Goal: Transaction & Acquisition: Purchase product/service

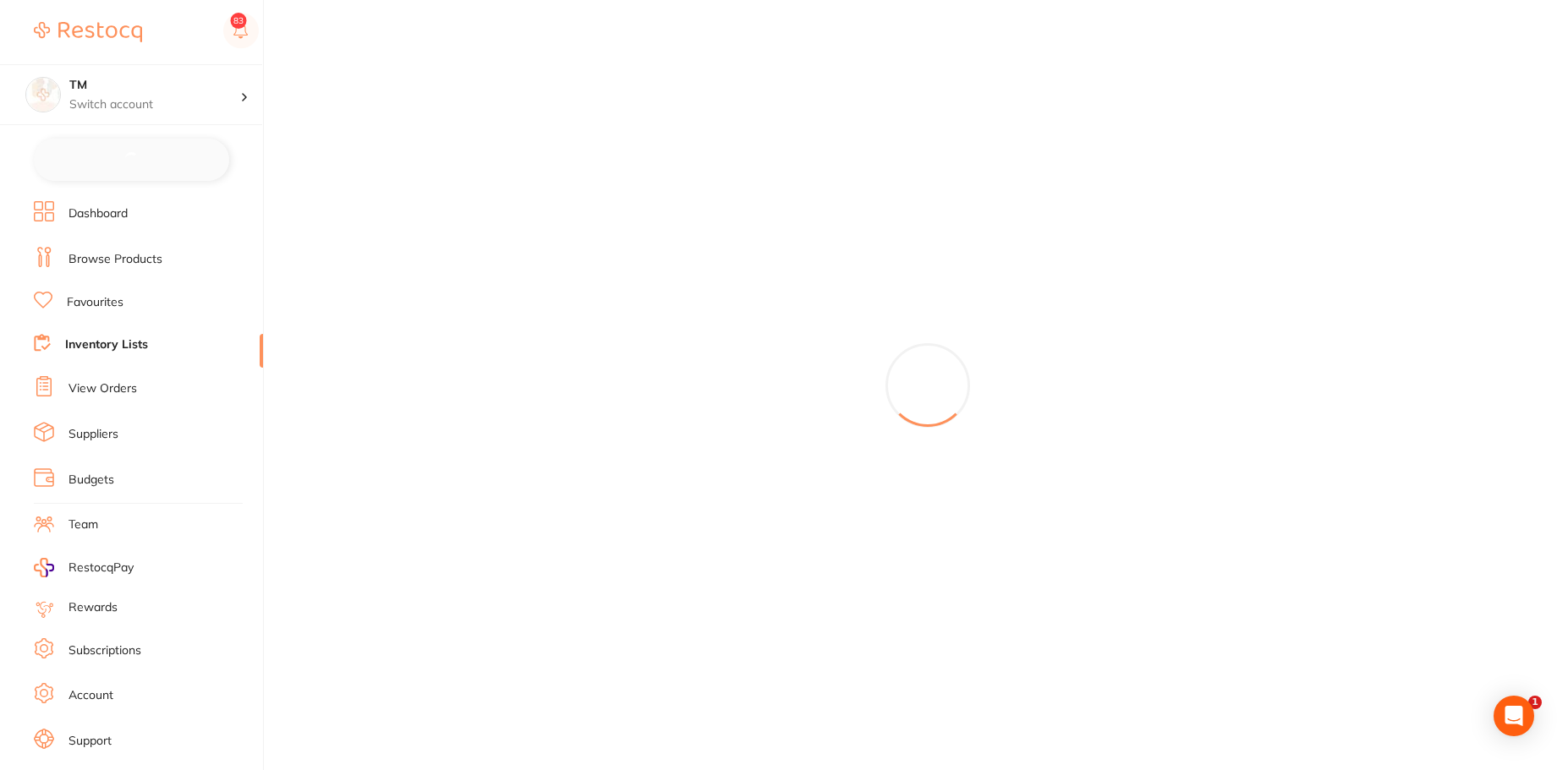
checkbox input "true"
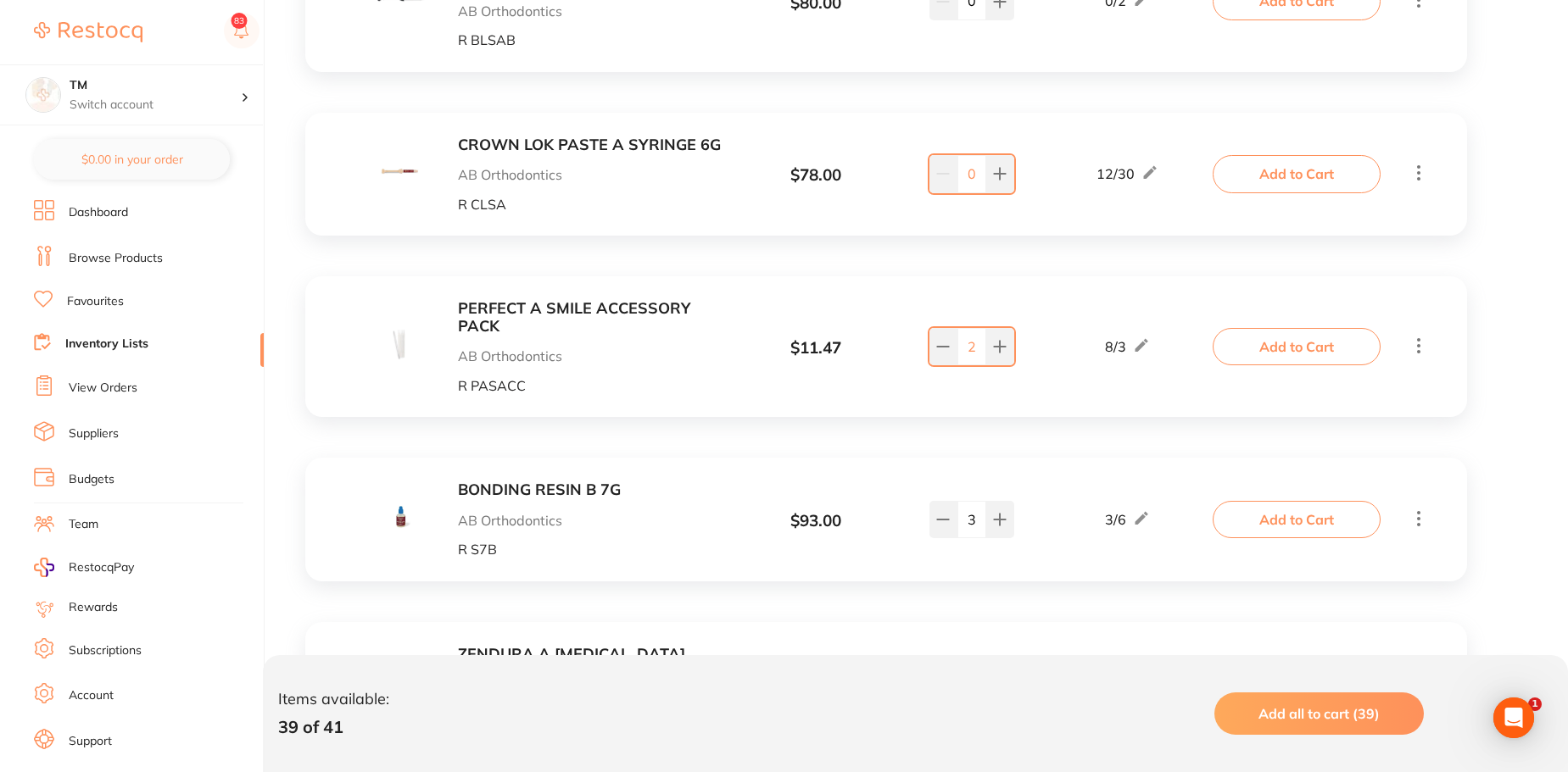
scroll to position [4037, 0]
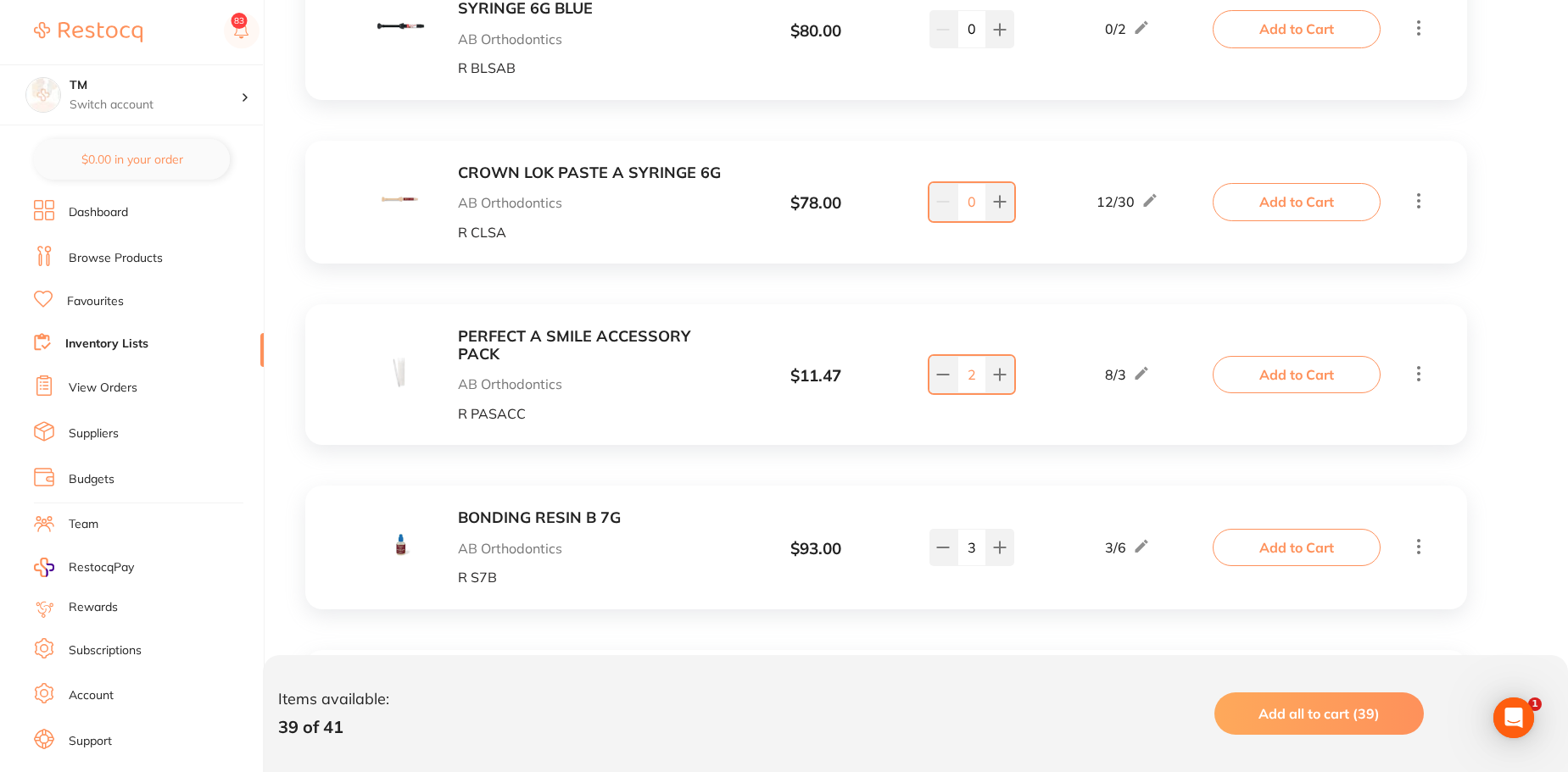
click at [139, 260] on link "Browse Products" at bounding box center [115, 259] width 94 height 17
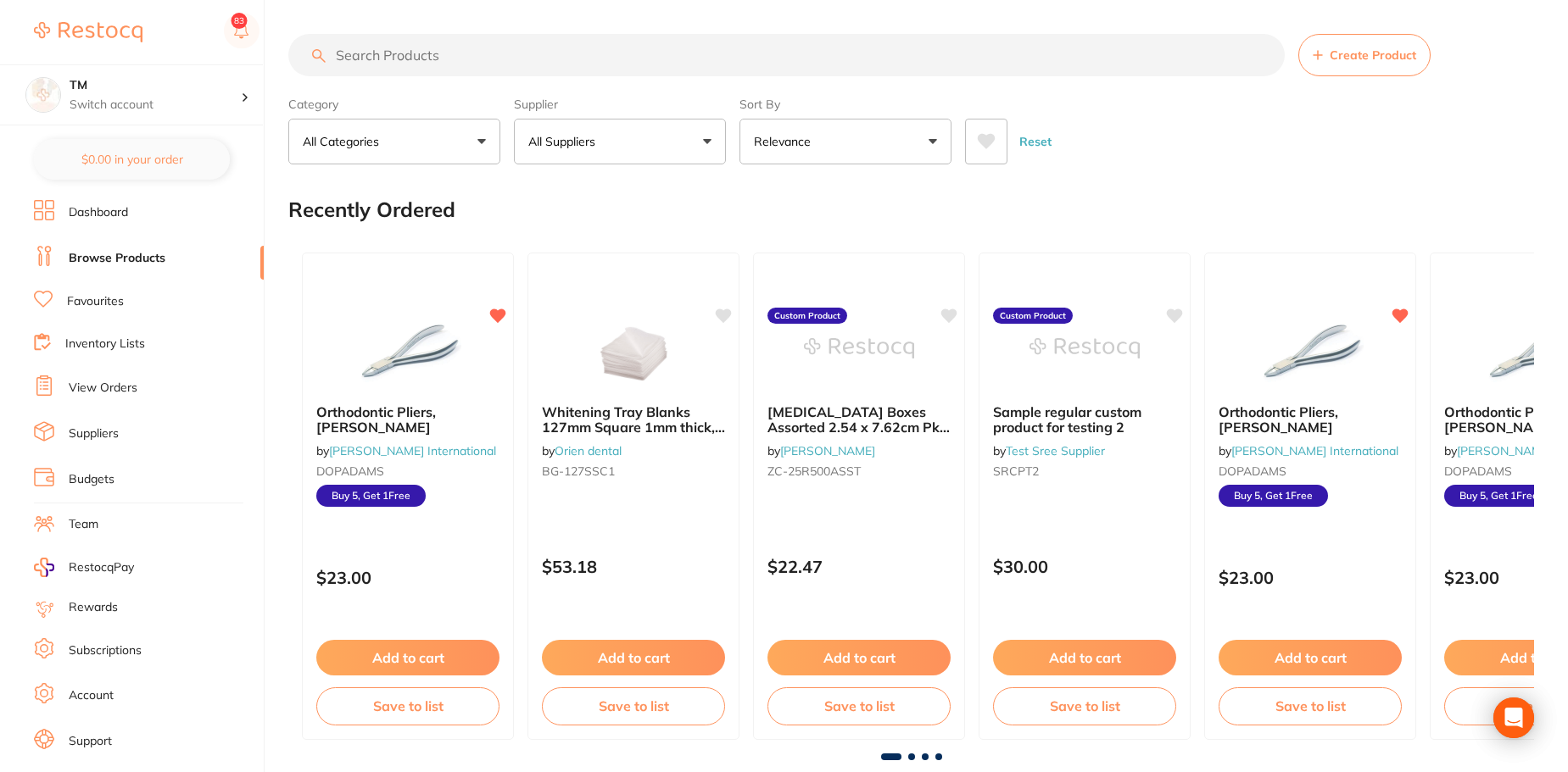
click at [115, 337] on link "Inventory Lists" at bounding box center [105, 344] width 80 height 17
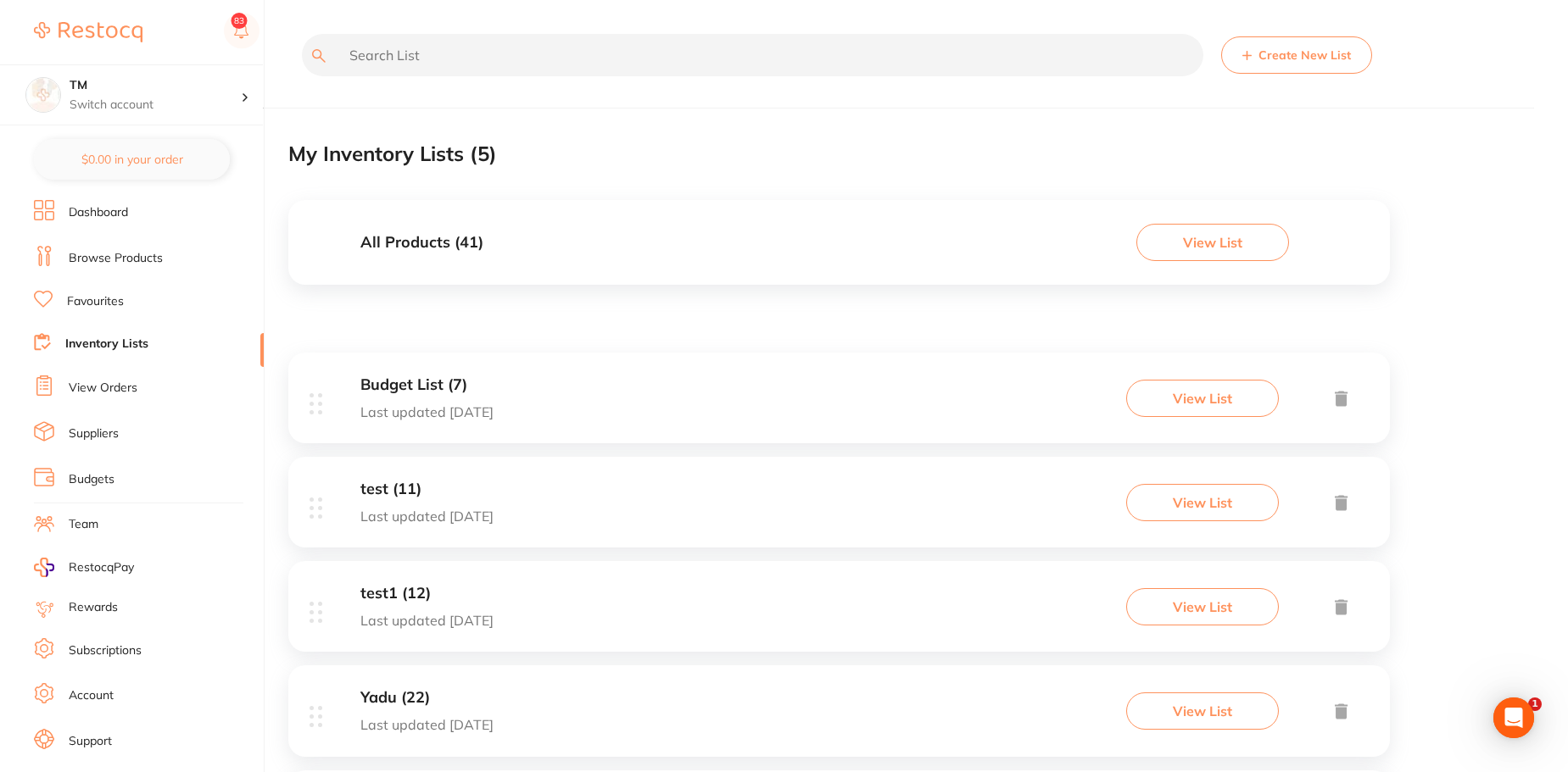
click at [1182, 245] on button "View List" at bounding box center [1213, 242] width 153 height 38
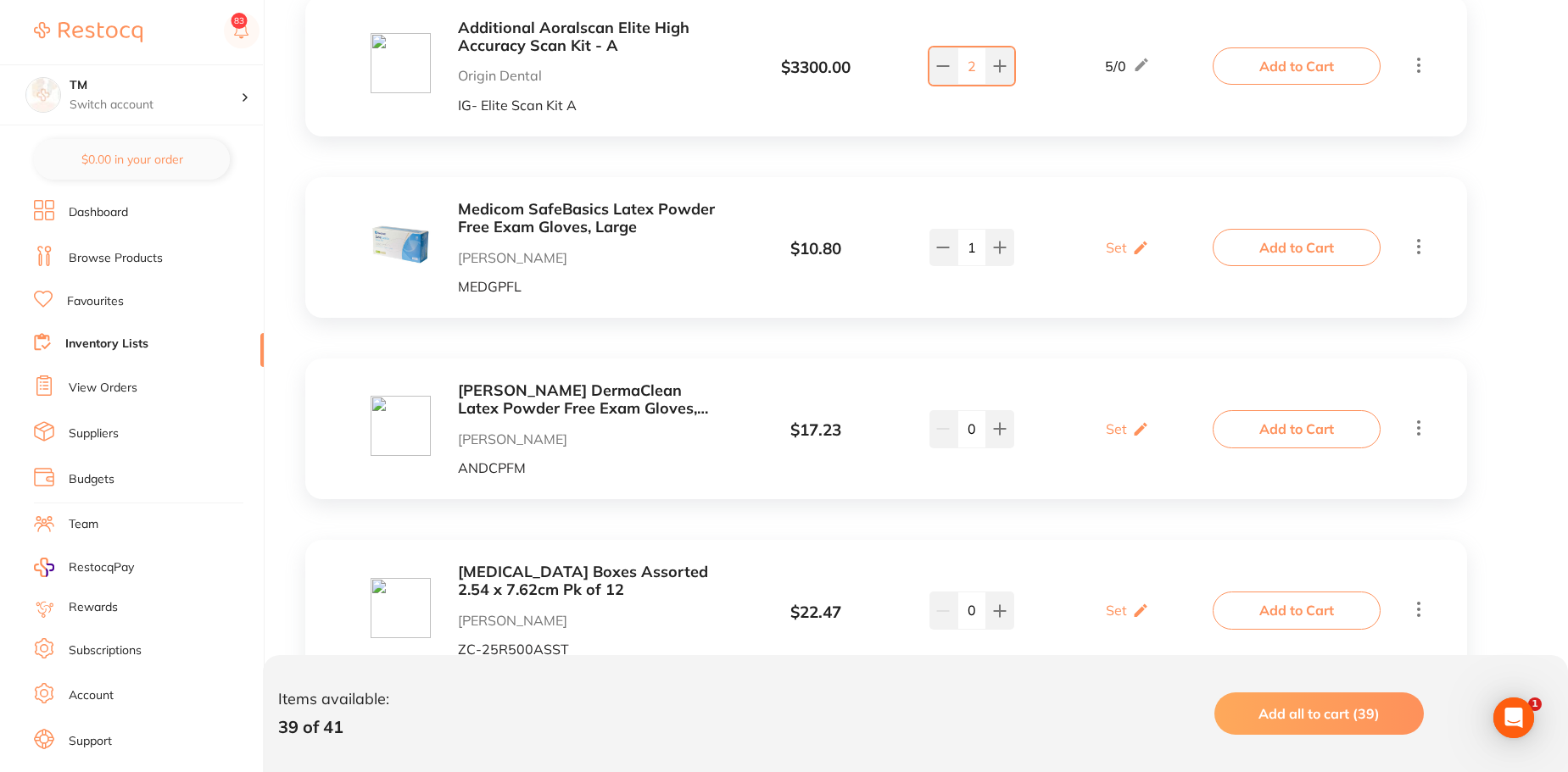
scroll to position [6979, 0]
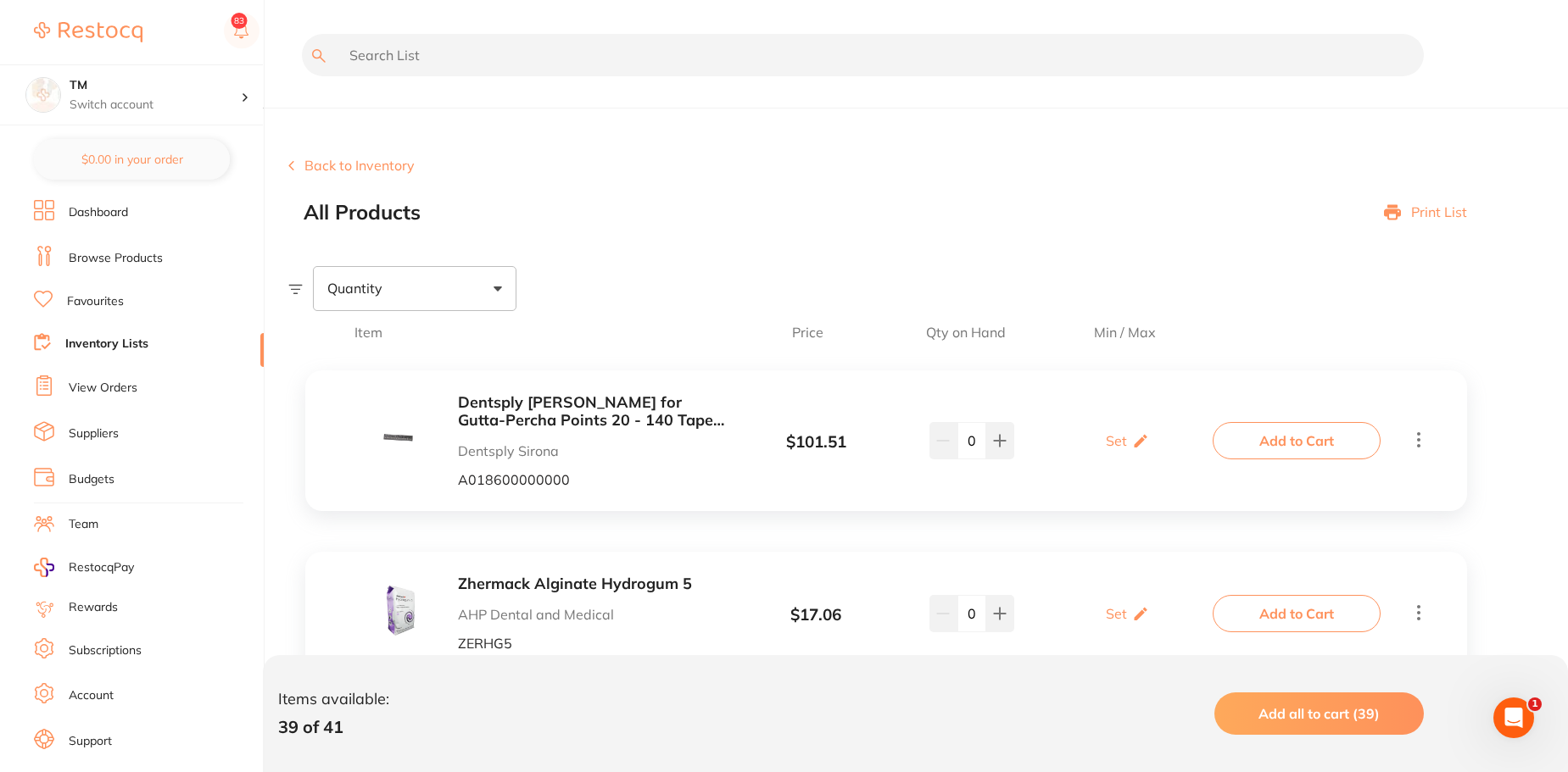
click at [99, 266] on link "Browse Products" at bounding box center [115, 259] width 94 height 17
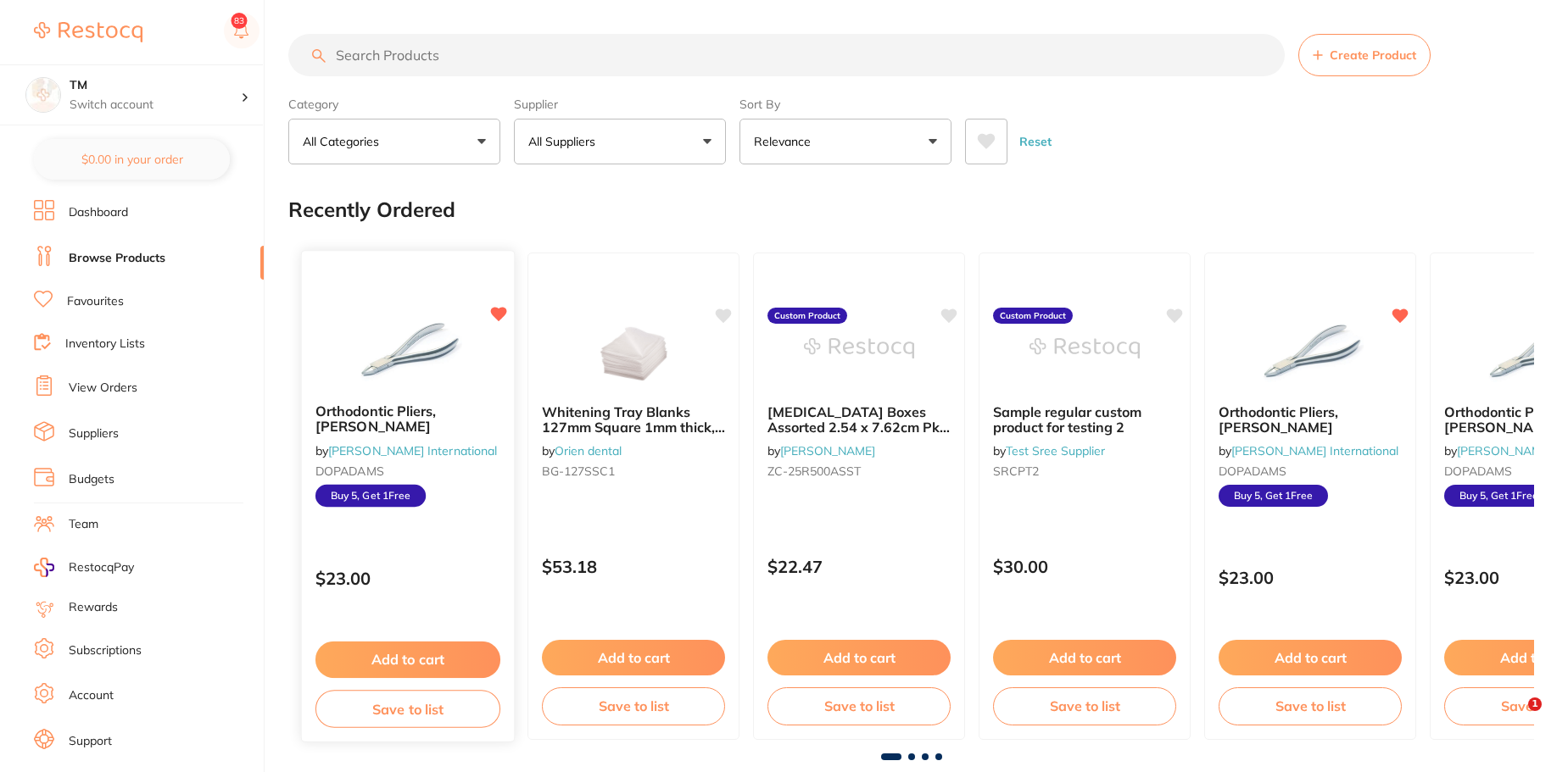
click at [446, 648] on button "Add to cart" at bounding box center [408, 660] width 185 height 37
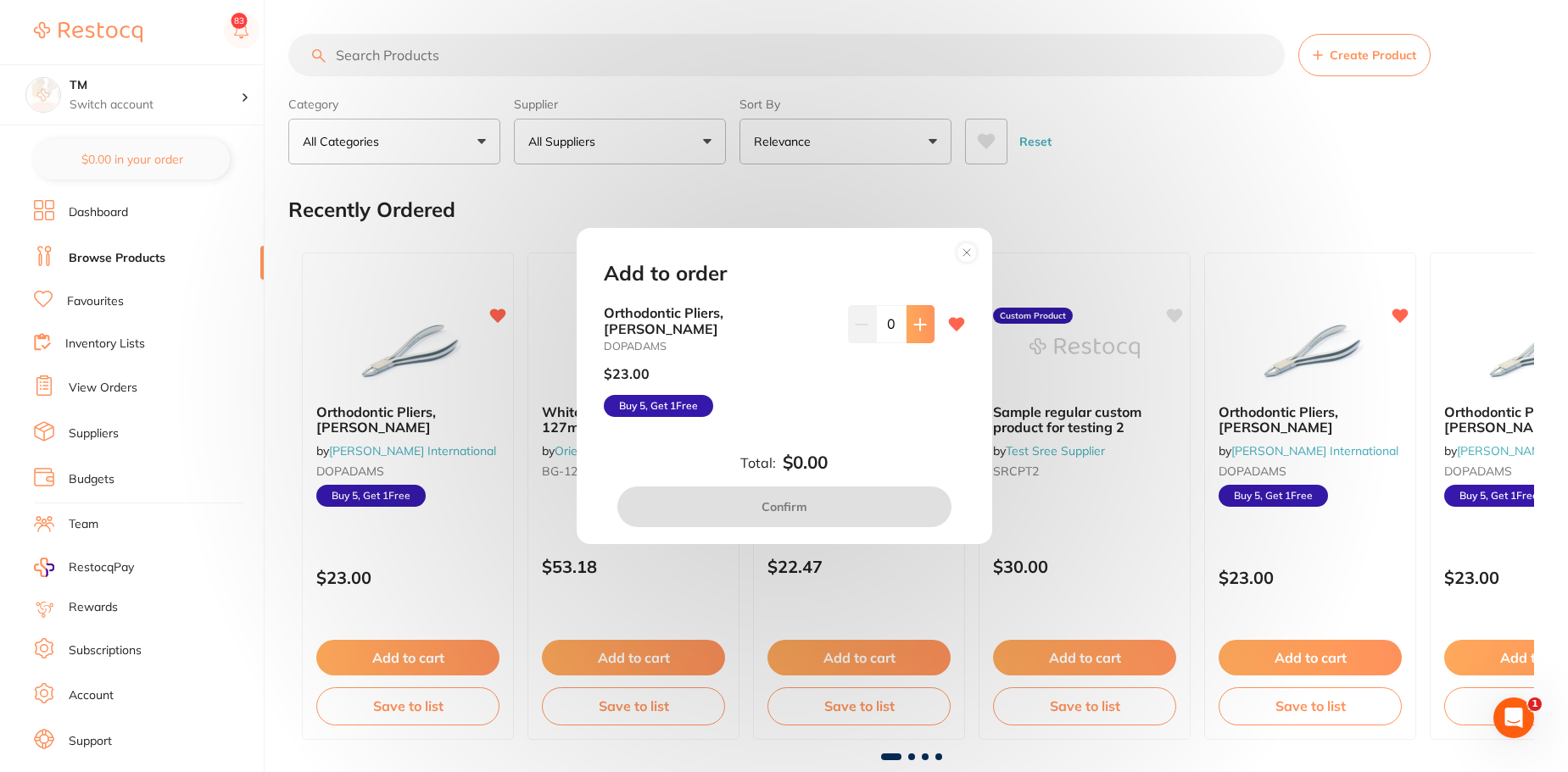
click at [912, 343] on button at bounding box center [921, 324] width 28 height 38
type input "1"
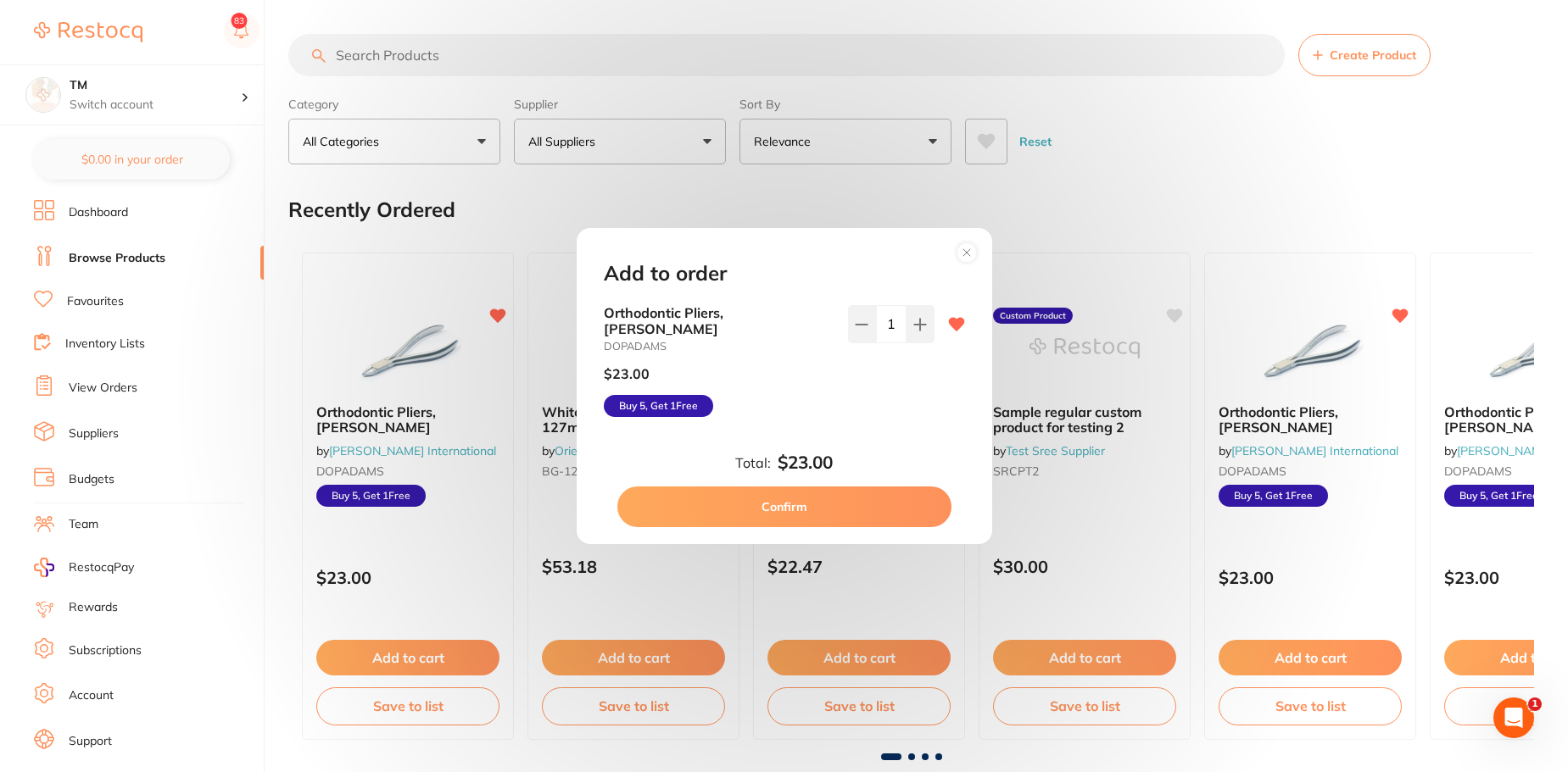
click at [871, 490] on button "Confirm" at bounding box center [785, 506] width 334 height 40
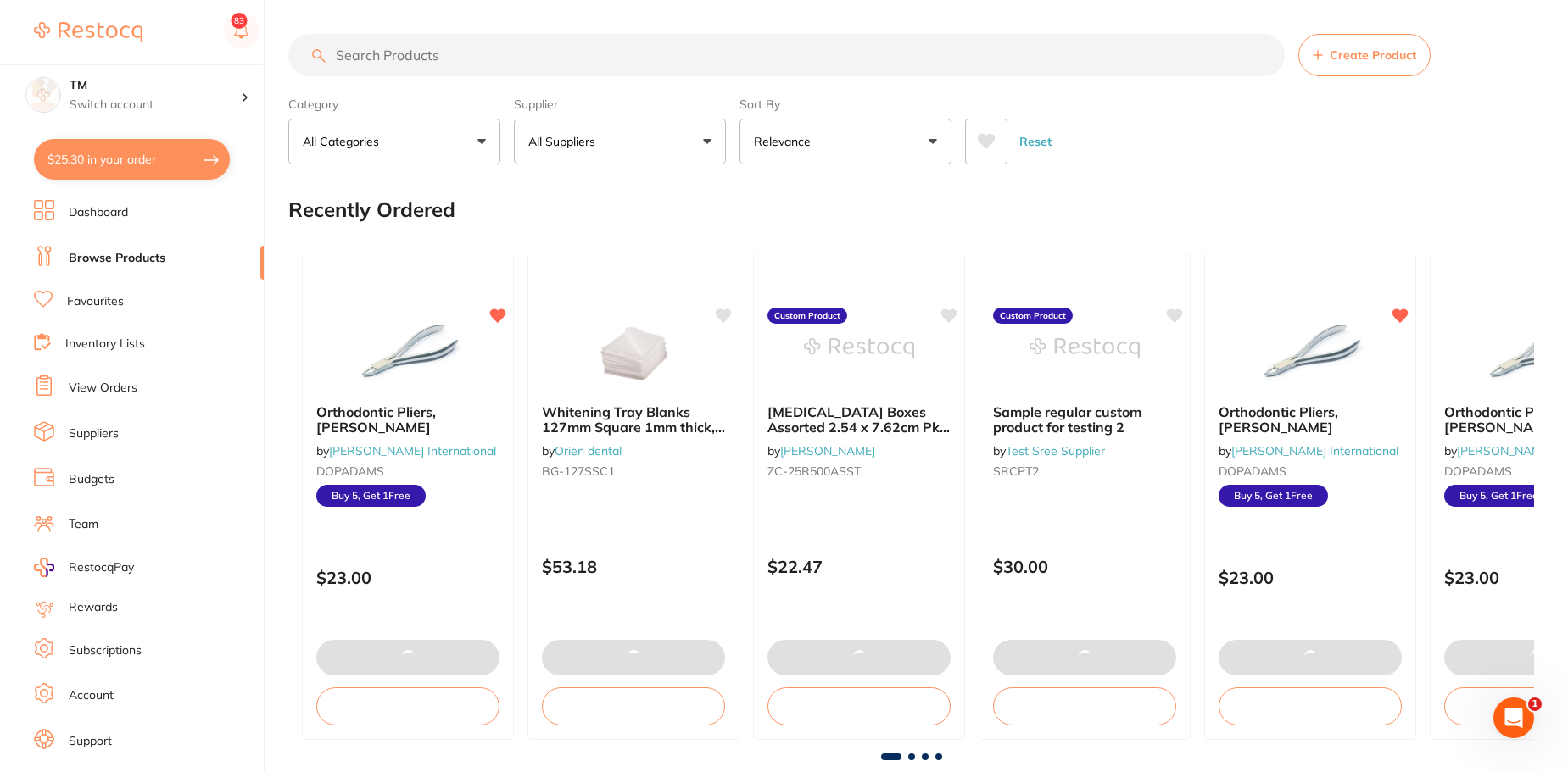
click at [119, 148] on button "$25.30 in your order" at bounding box center [132, 159] width 196 height 40
checkbox input "true"
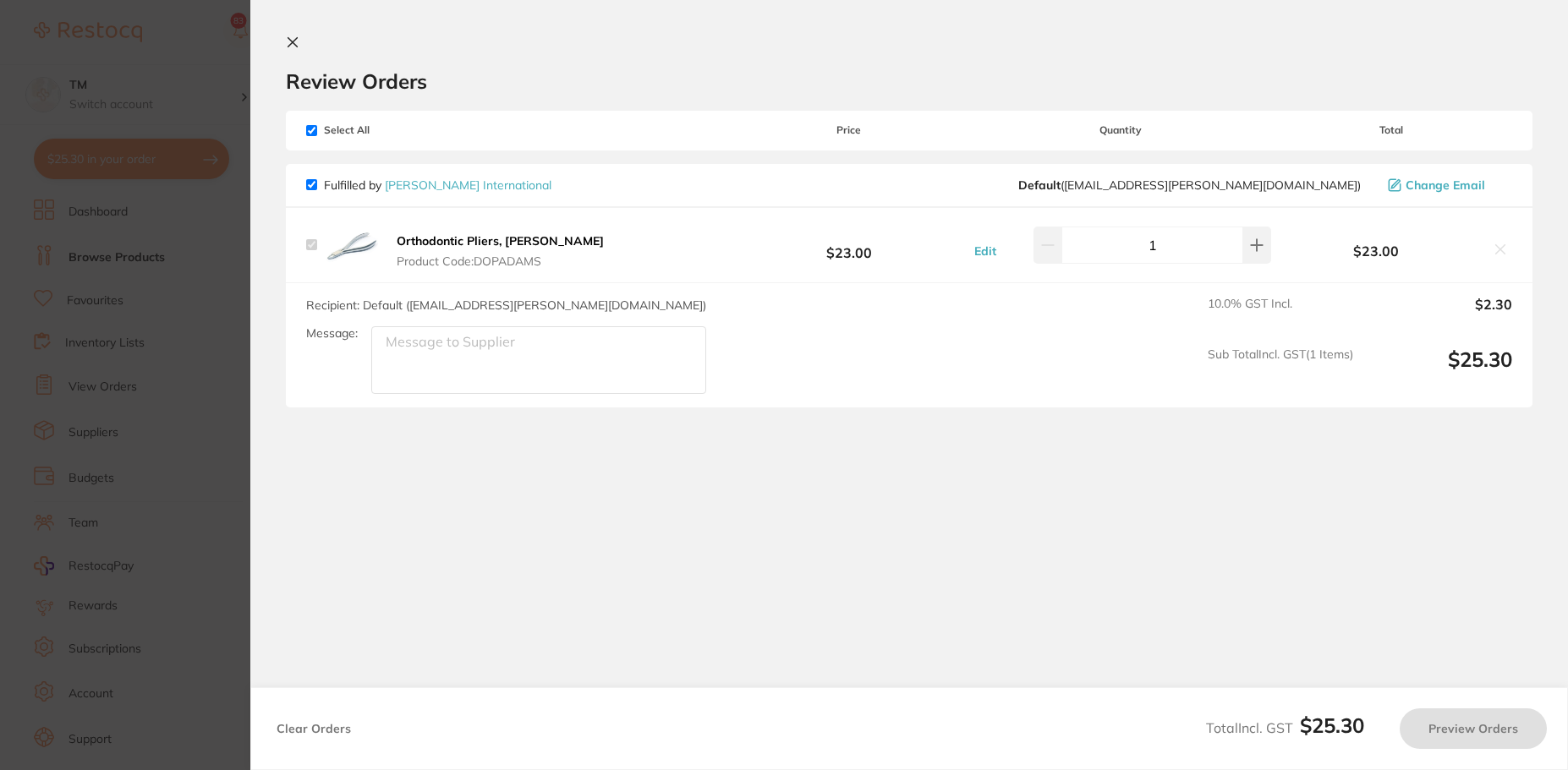
checkbox input "false"
checkbox input "true"
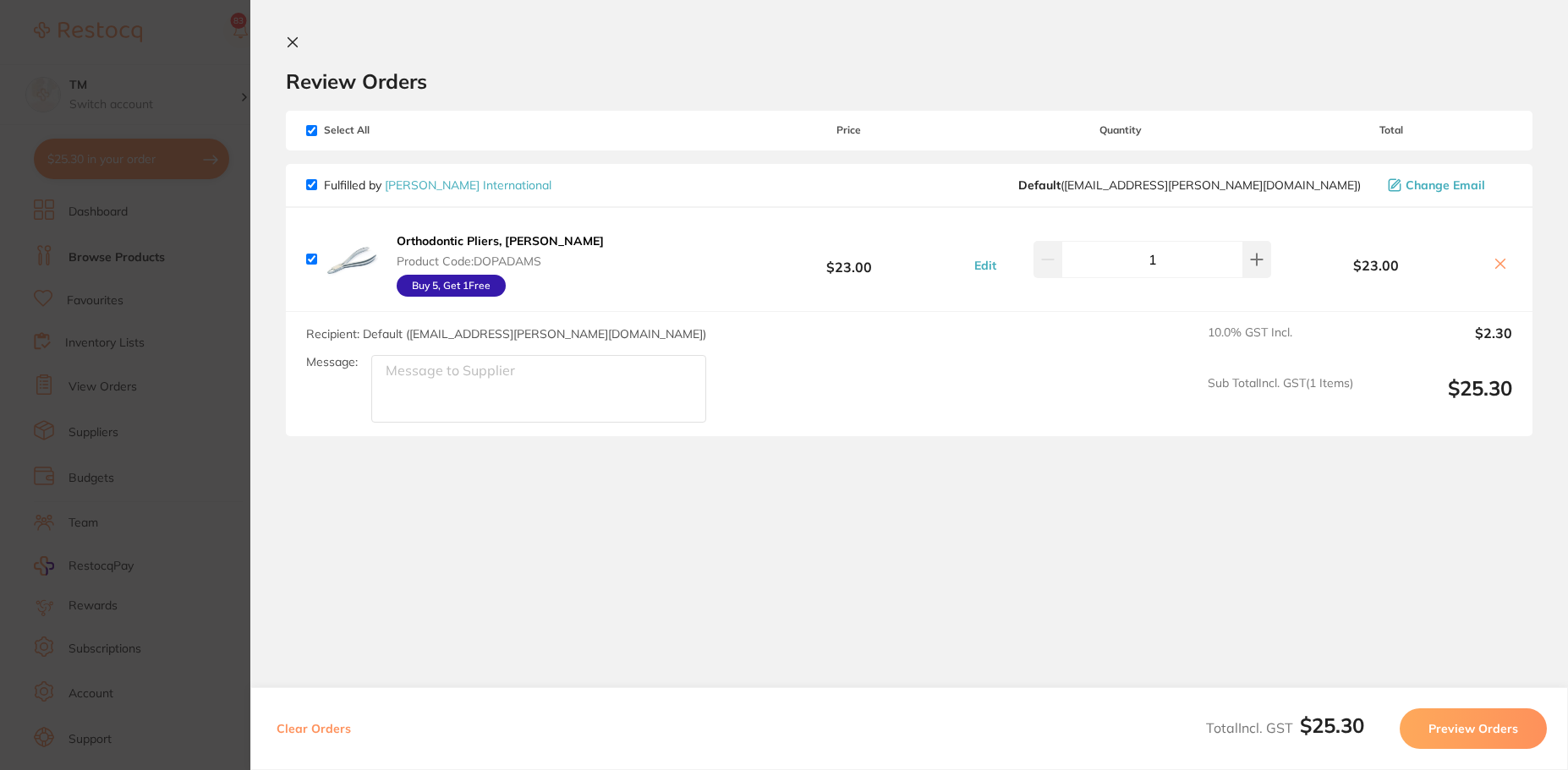
click at [293, 46] on icon at bounding box center [292, 42] width 13 height 13
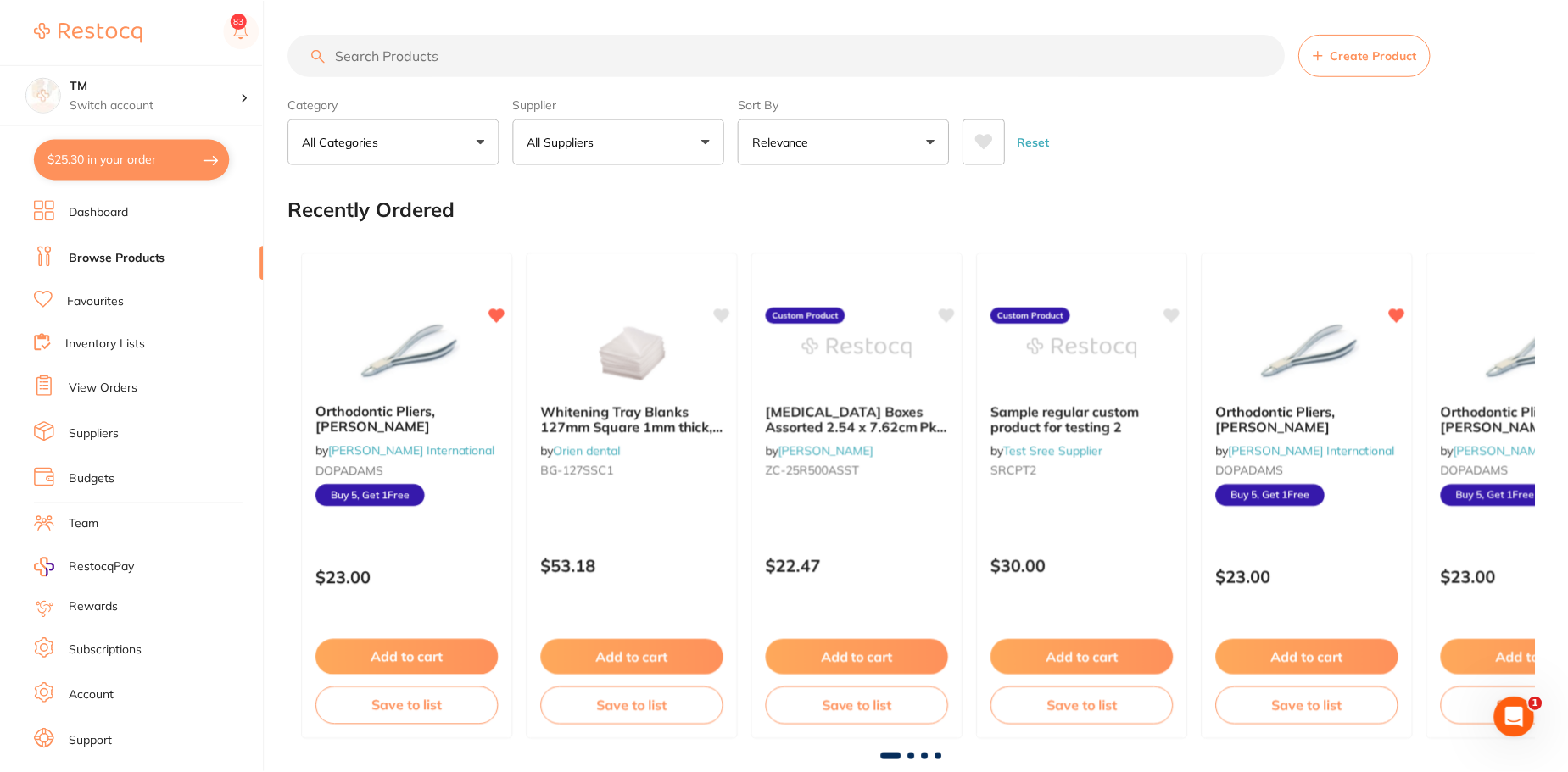
scroll to position [2203, 0]
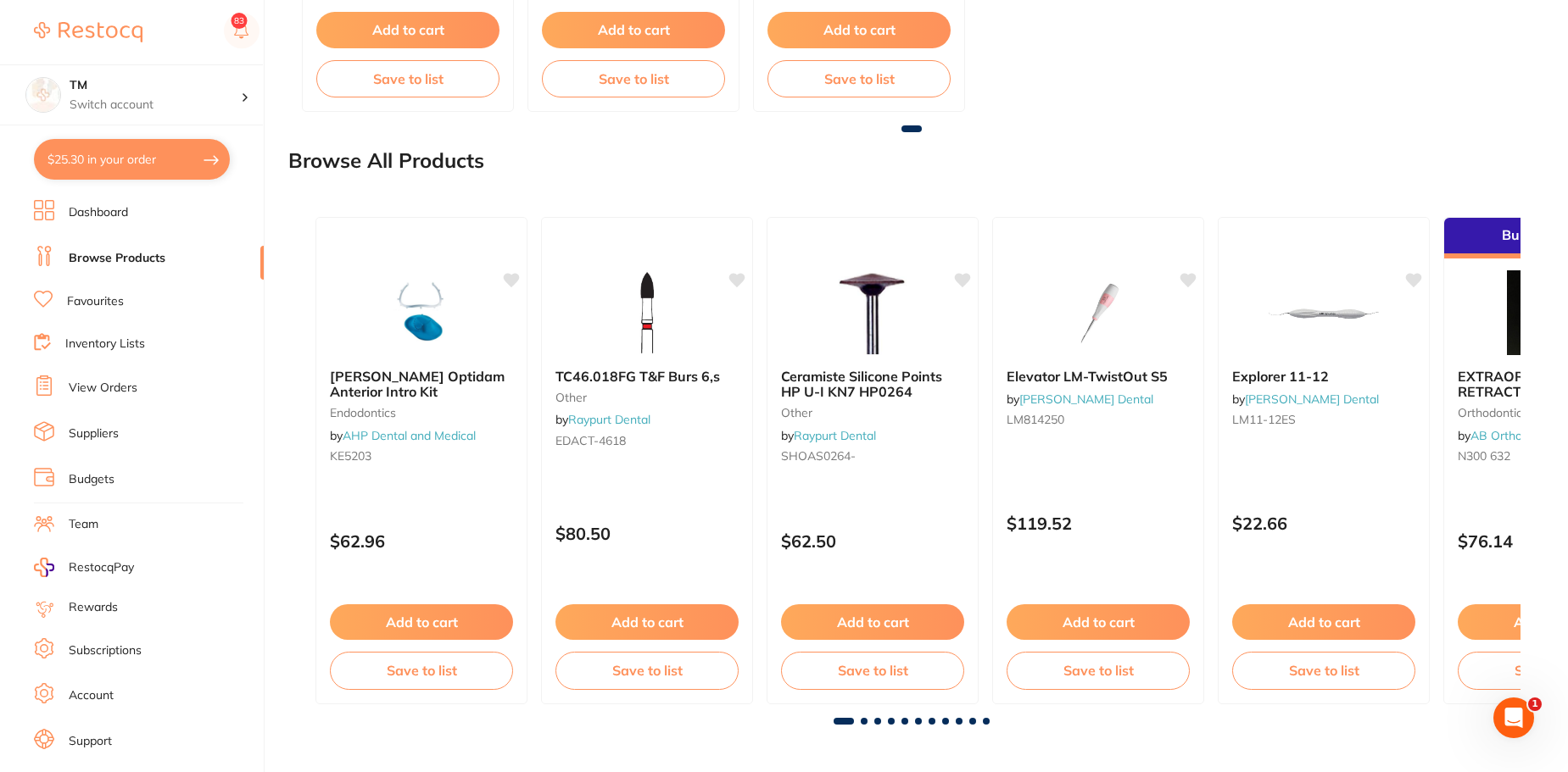
click at [171, 145] on button "$25.30 in your order" at bounding box center [132, 159] width 196 height 40
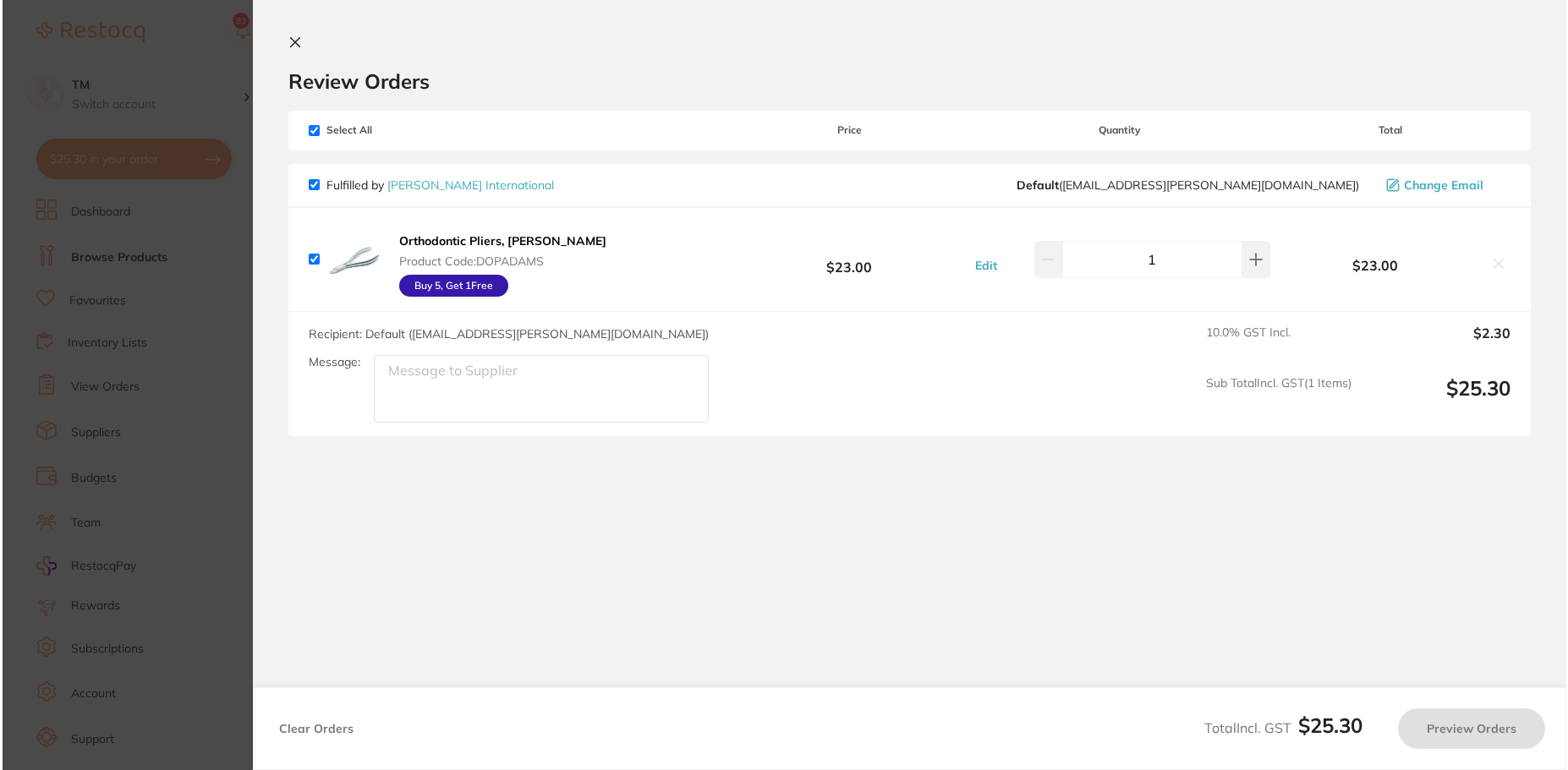
scroll to position [0, 0]
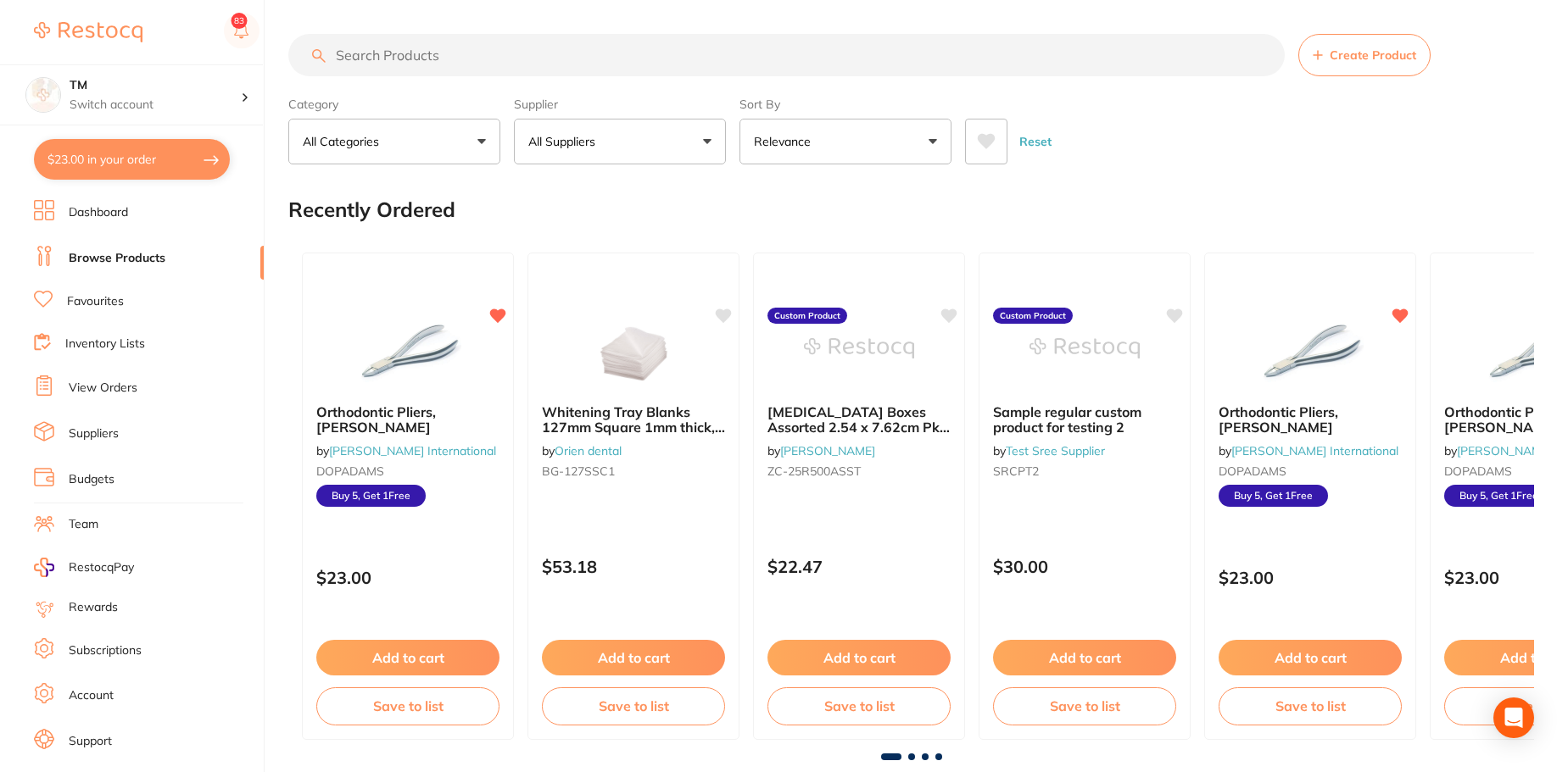
click at [199, 158] on button "$23.00 in your order" at bounding box center [132, 159] width 196 height 40
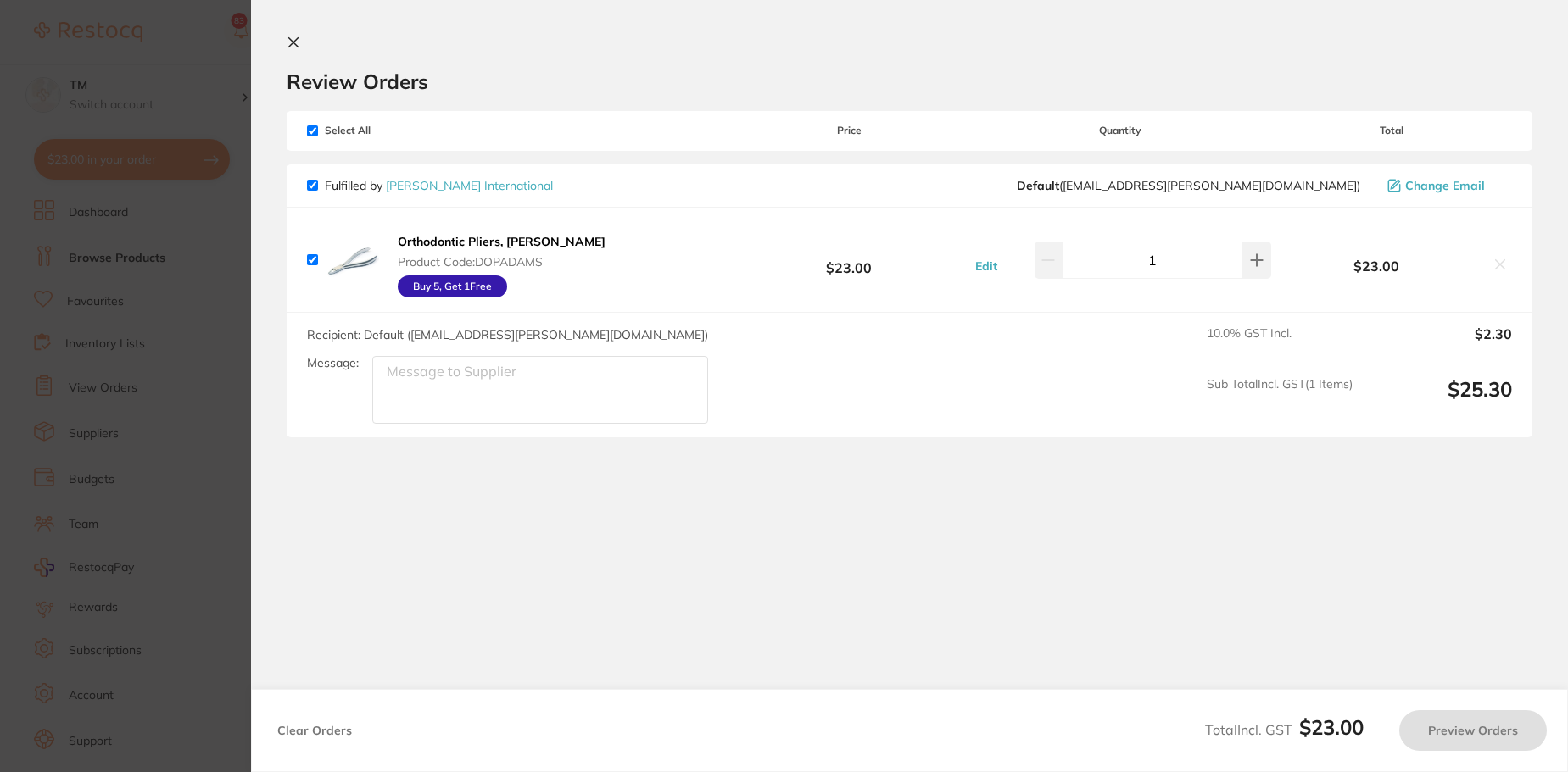
checkbox input "true"
click at [288, 43] on icon at bounding box center [293, 42] width 13 height 13
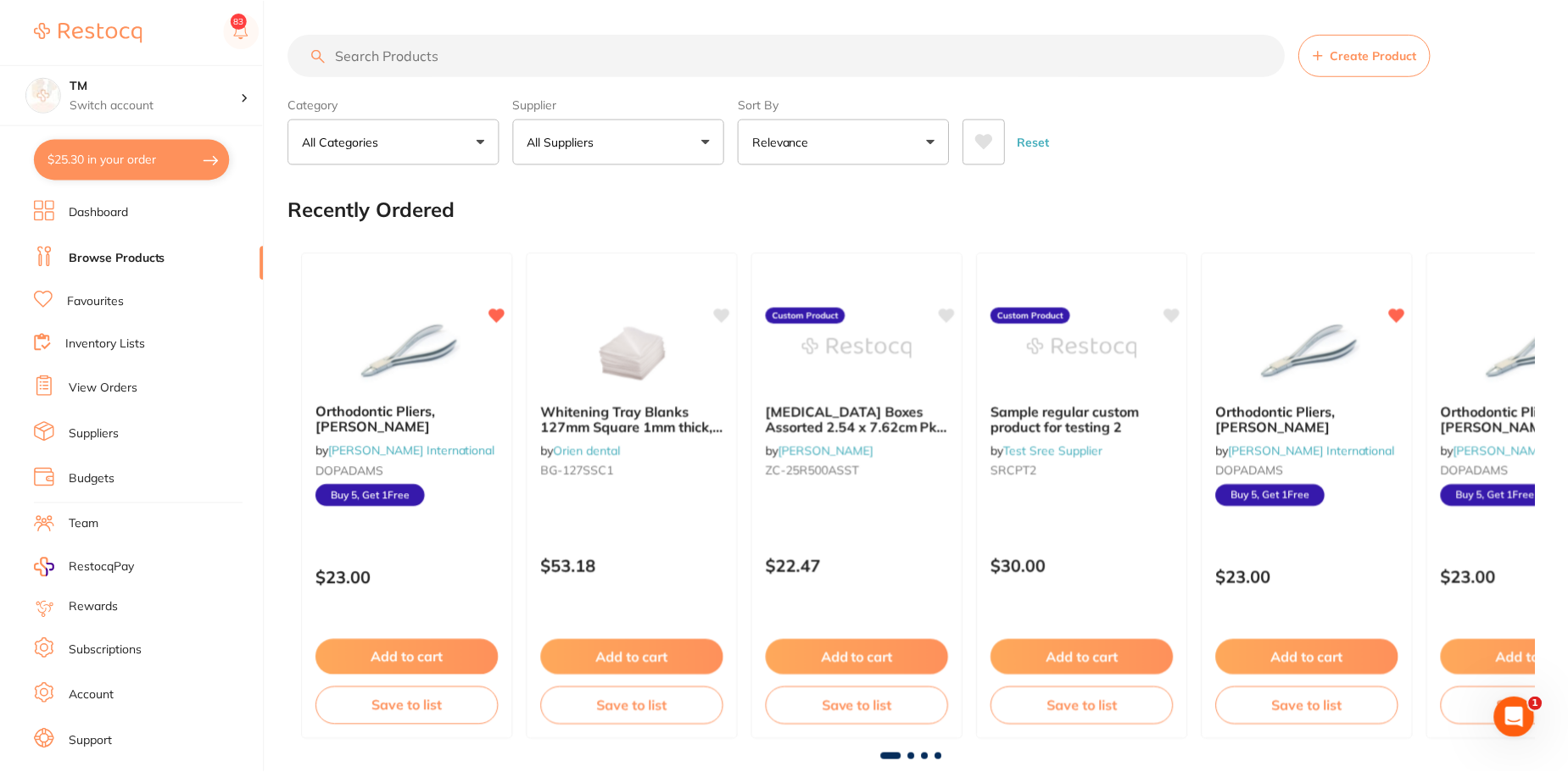
scroll to position [2203, 0]
click at [123, 155] on button "$23.00 in your order" at bounding box center [132, 159] width 196 height 40
checkbox input "true"
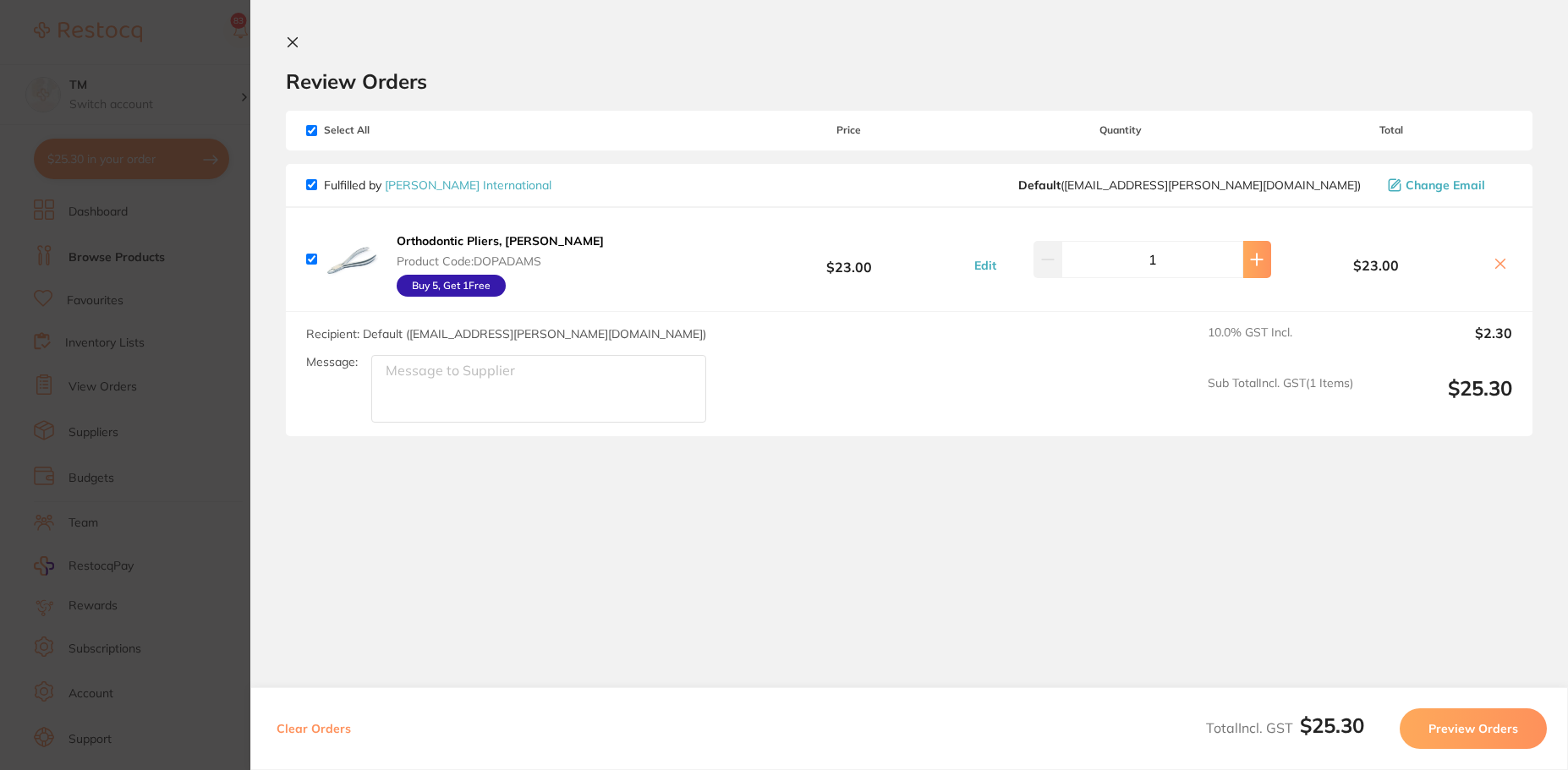
click at [1261, 257] on button at bounding box center [1256, 260] width 28 height 38
type input "2"
click at [293, 51] on button at bounding box center [296, 44] width 21 height 16
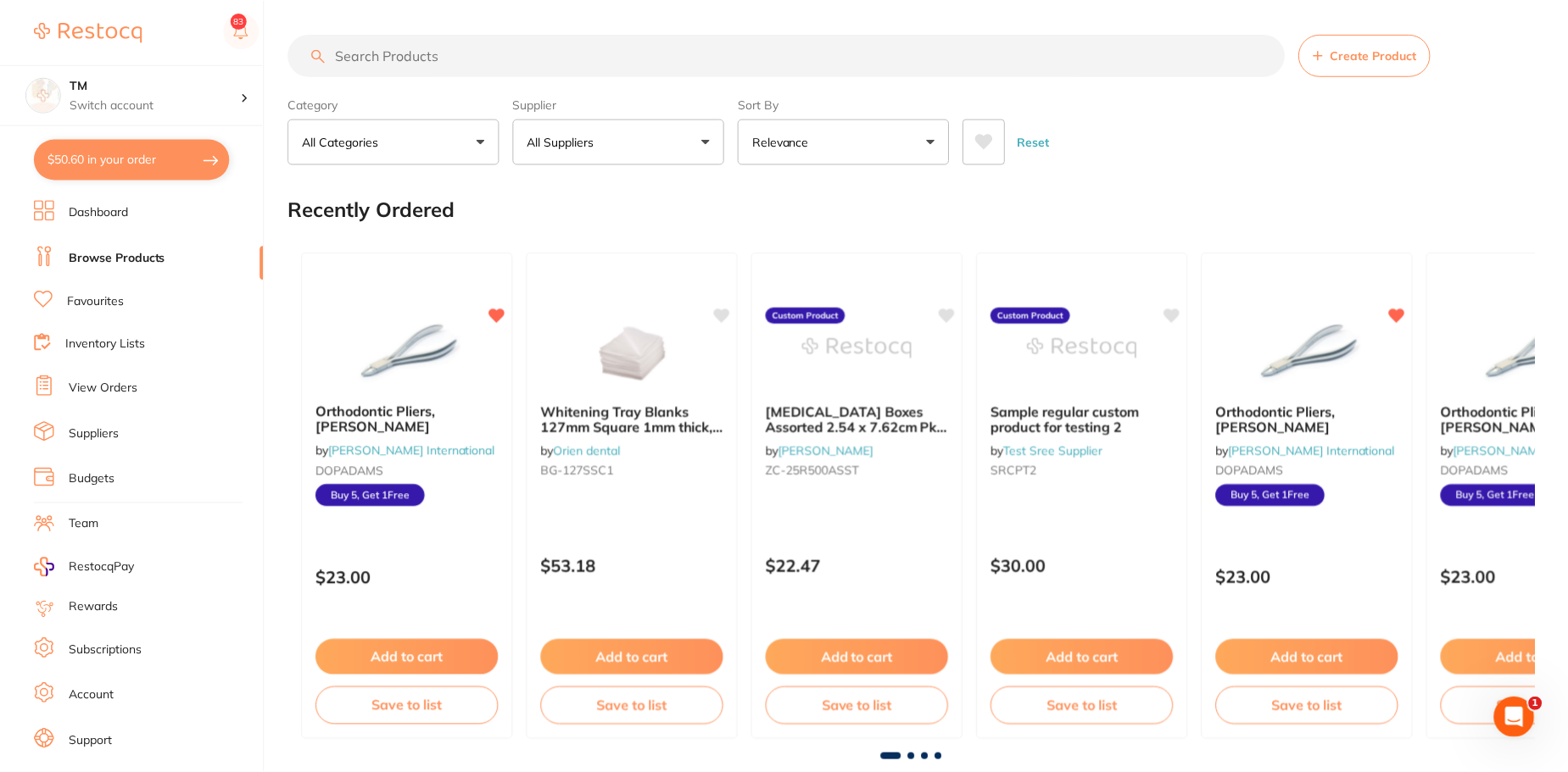
scroll to position [2203, 0]
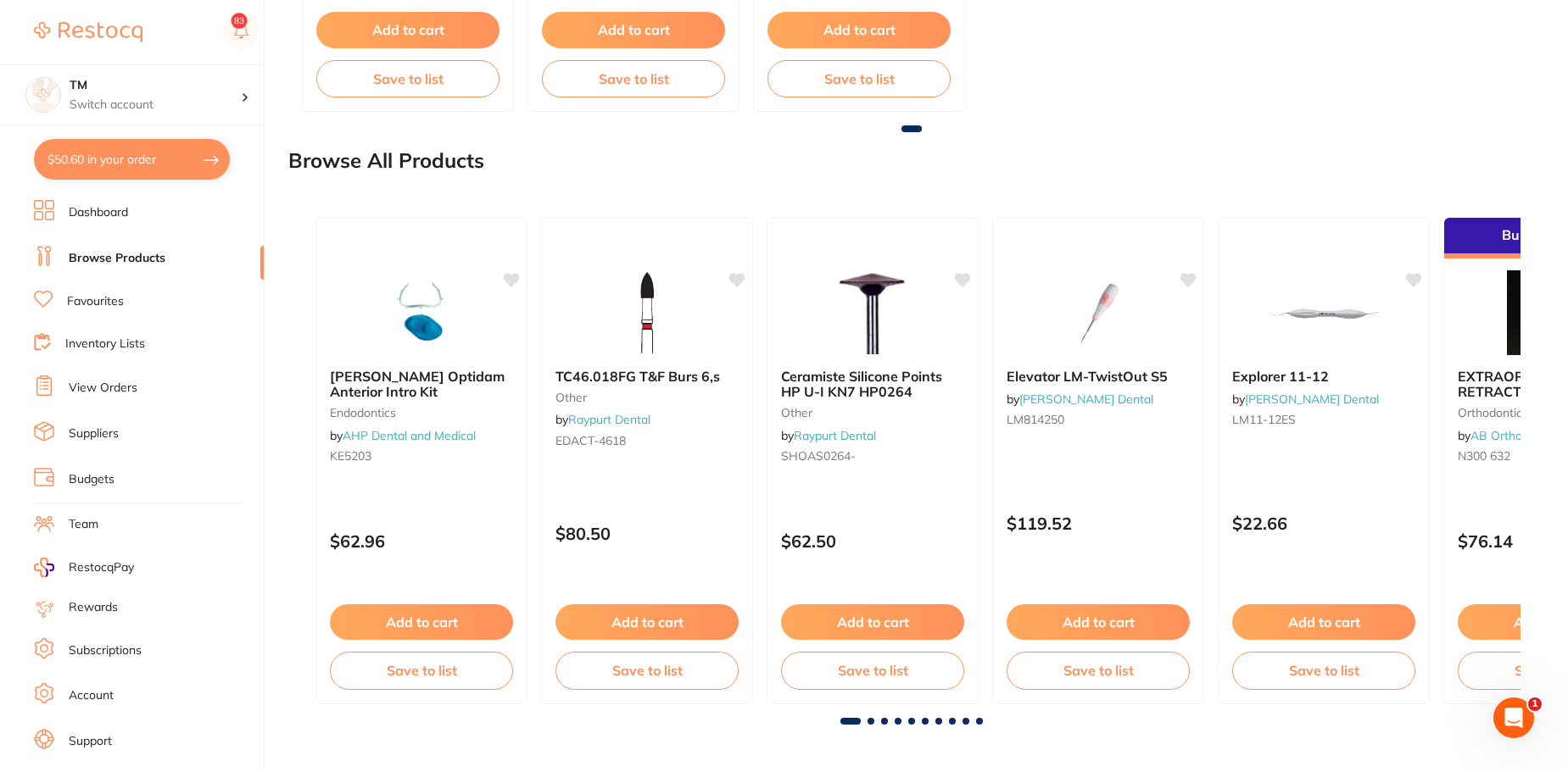
click at [86, 352] on link "Inventory Lists" at bounding box center [105, 344] width 80 height 17
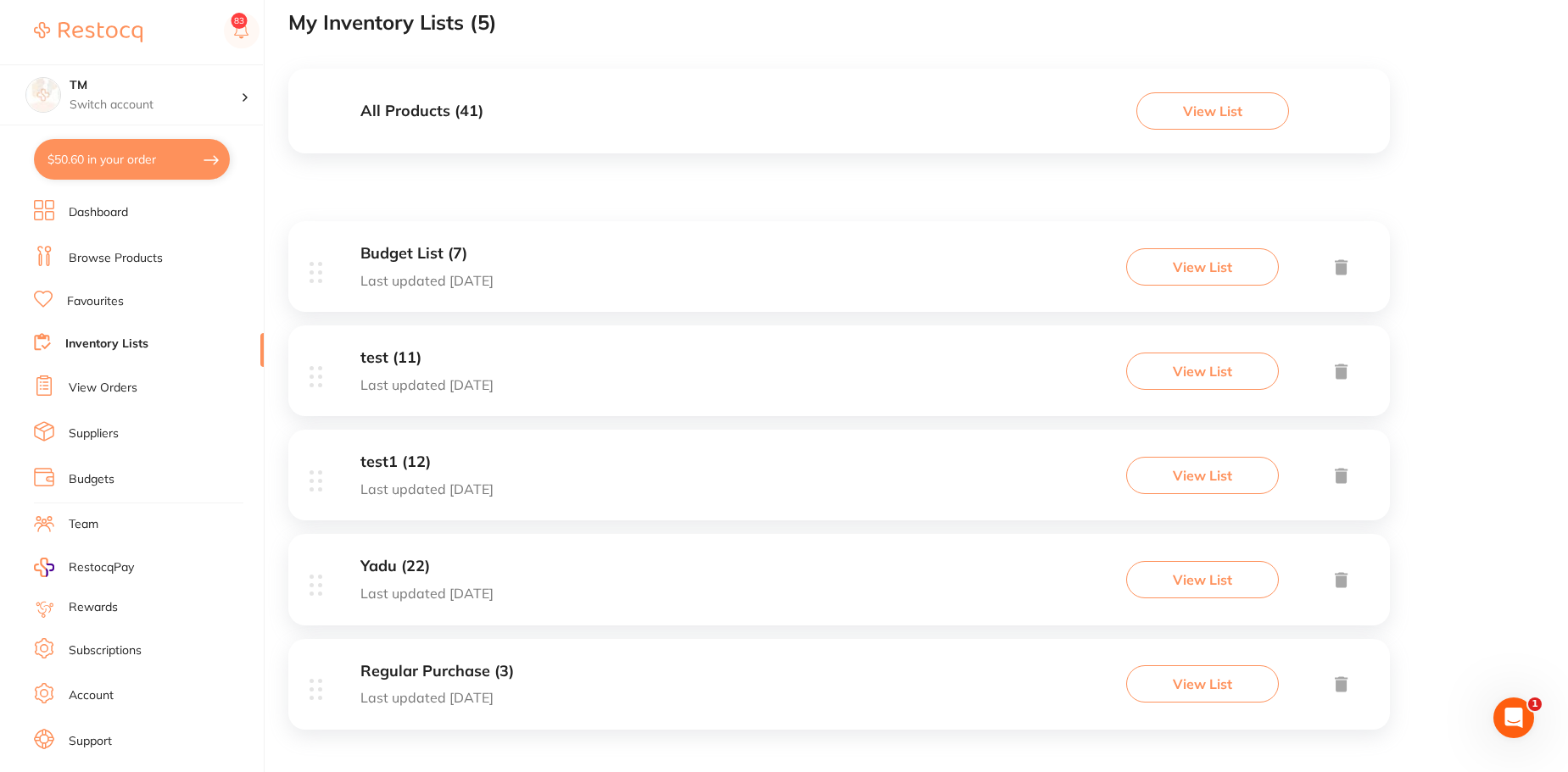
scroll to position [136, 0]
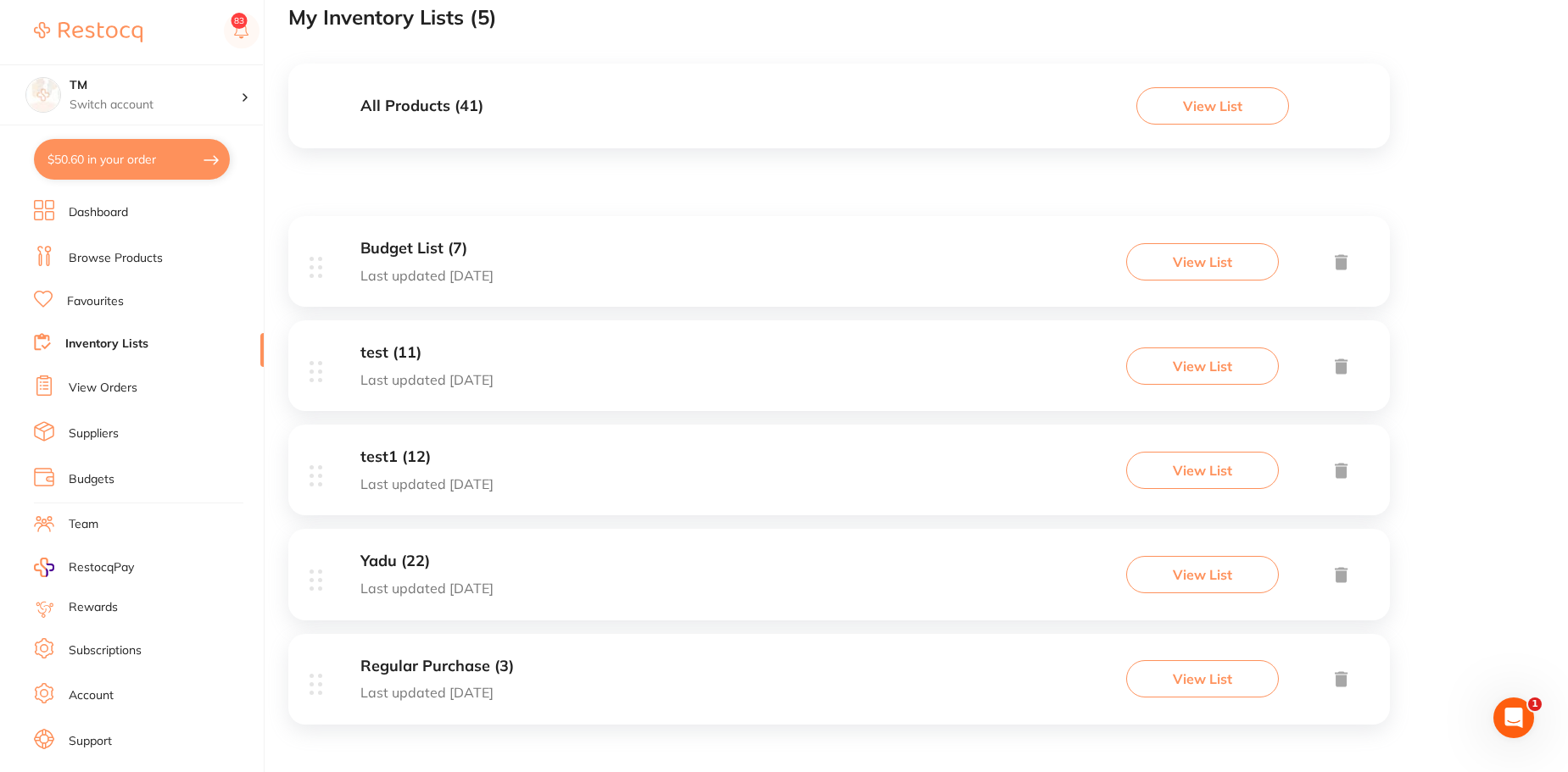
click at [1212, 90] on button "View List" at bounding box center [1213, 106] width 153 height 38
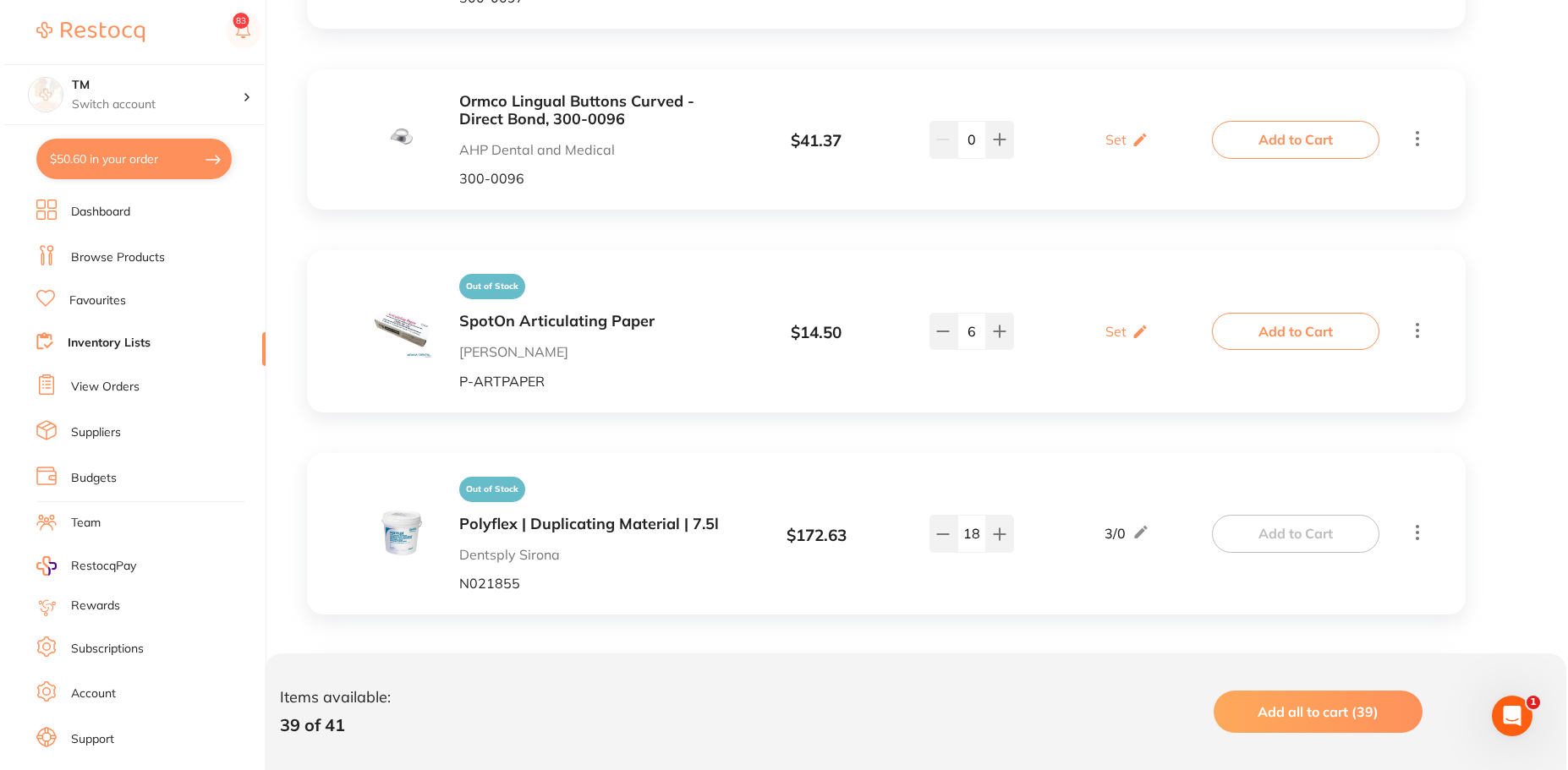
scroll to position [2443, 0]
click at [1272, 312] on button "Add to Cart" at bounding box center [1293, 330] width 167 height 38
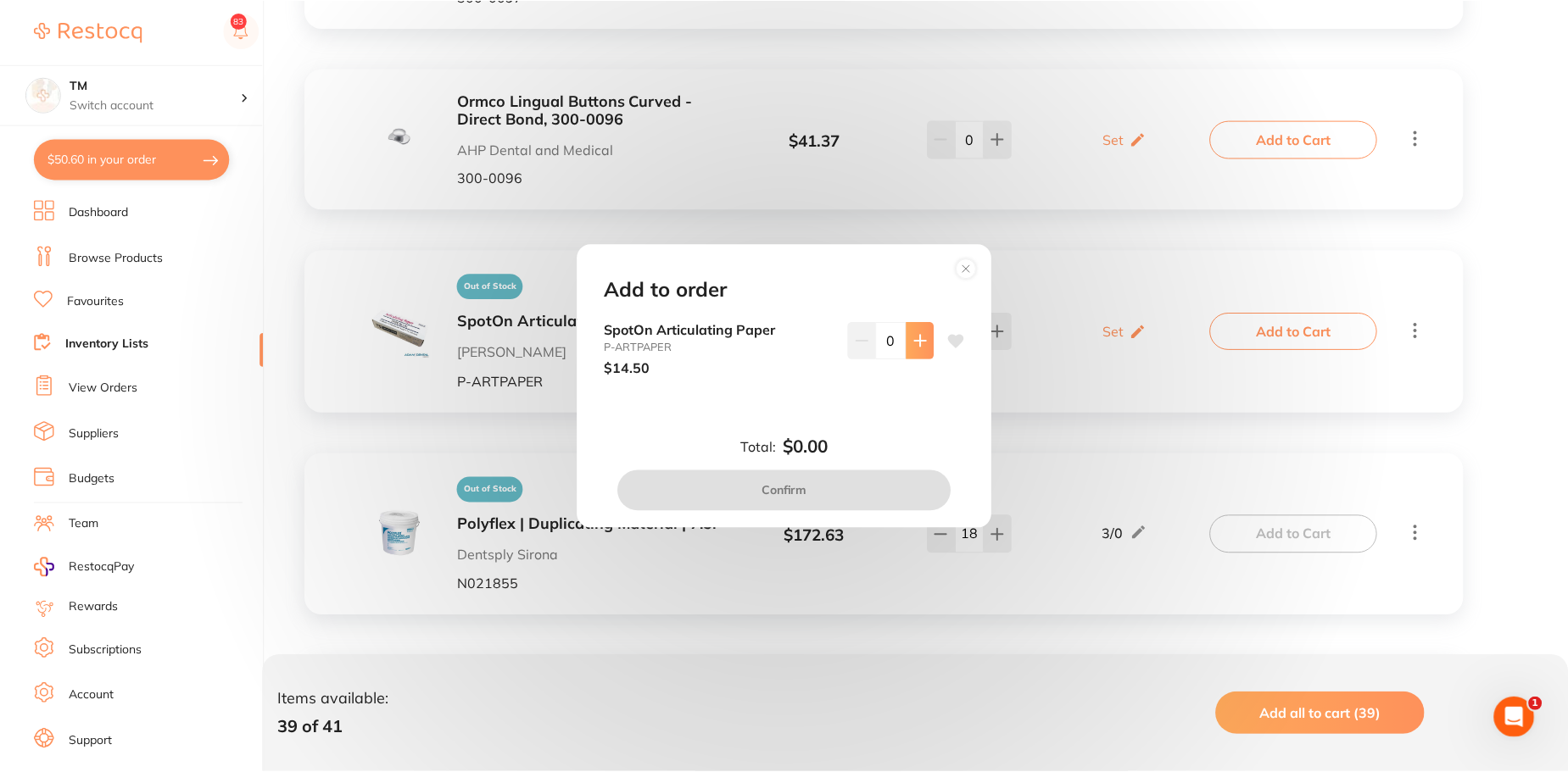
scroll to position [0, 0]
click at [917, 338] on icon at bounding box center [922, 340] width 13 height 13
type input "1"
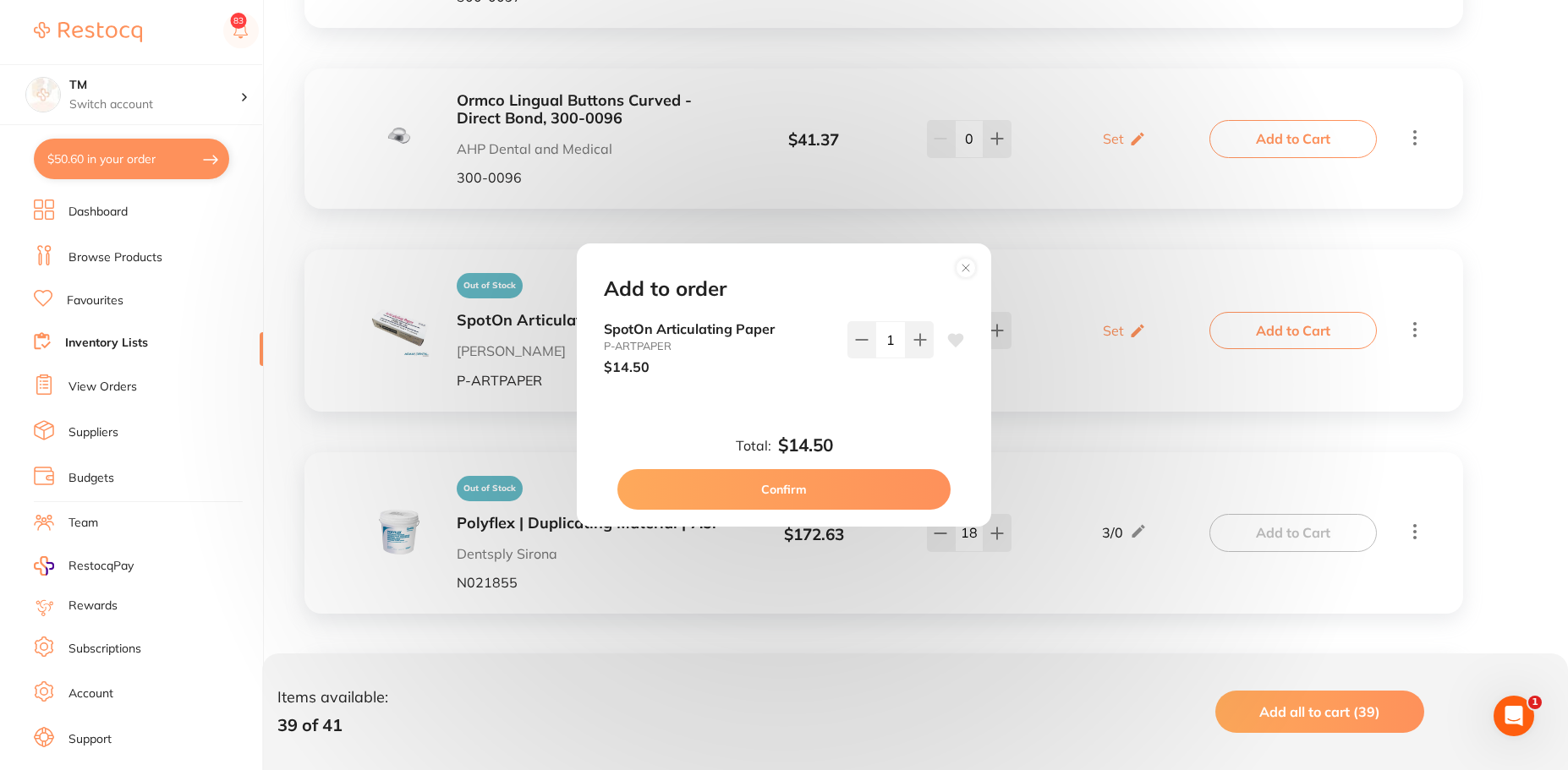
click at [872, 496] on button "Confirm" at bounding box center [784, 489] width 333 height 40
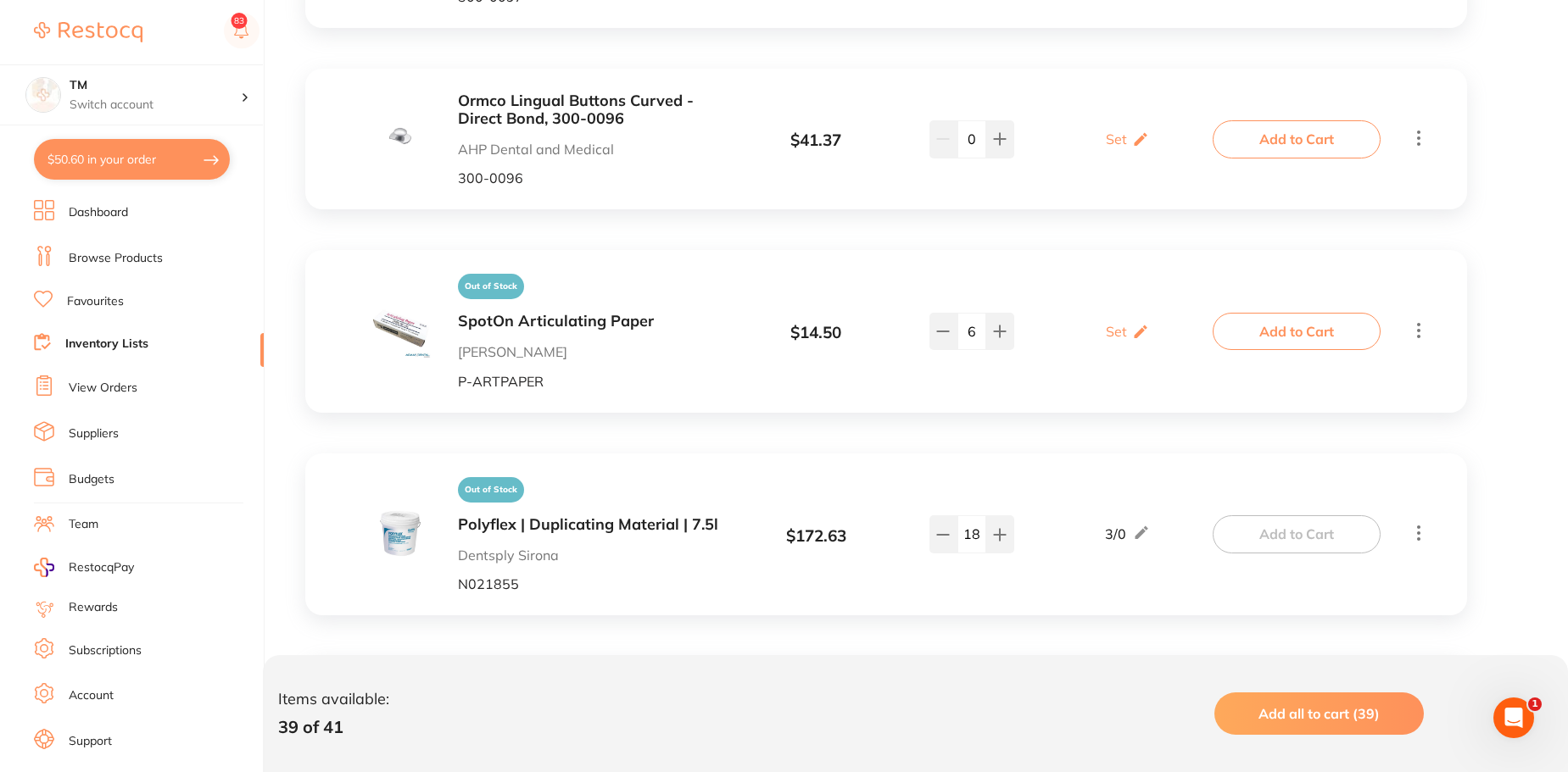
click at [170, 164] on button "$50.60 in your order" at bounding box center [132, 159] width 196 height 40
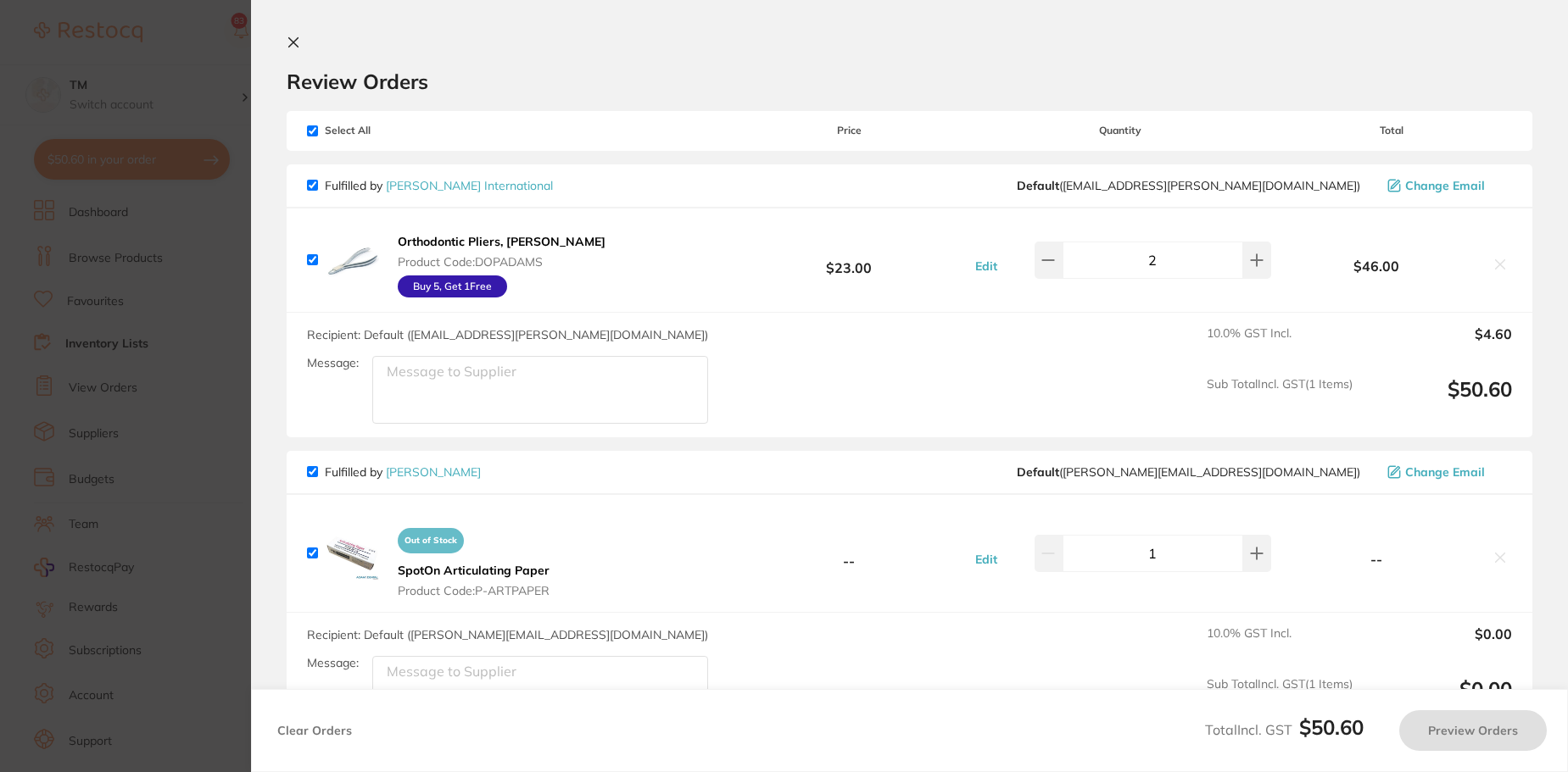
checkbox input "true"
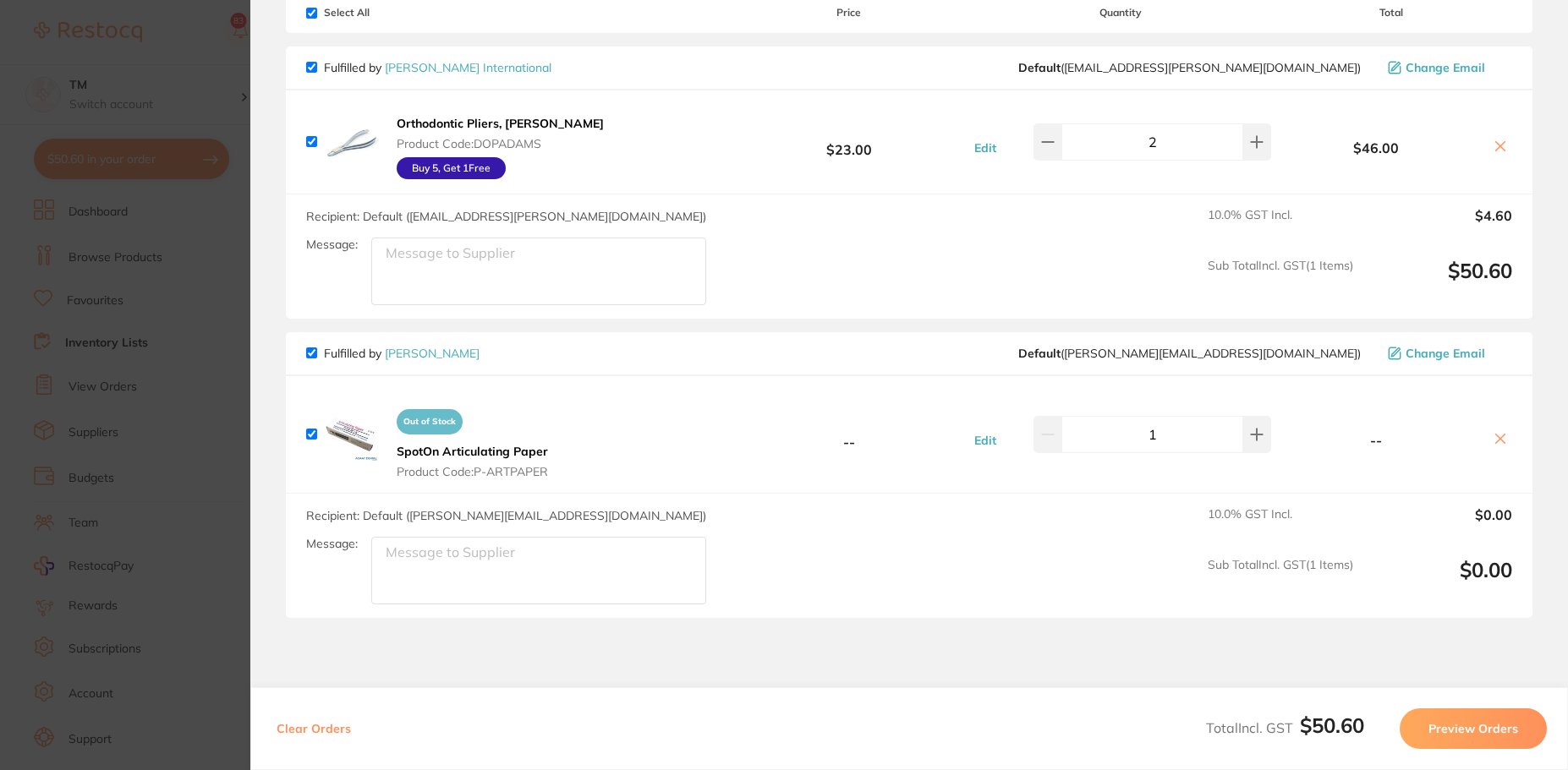
scroll to position [119, 0]
